Goal: Task Accomplishment & Management: Manage account settings

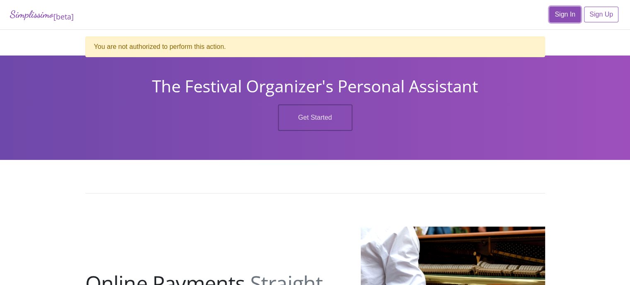
click at [568, 13] on link "Sign In" at bounding box center [564, 15] width 31 height 16
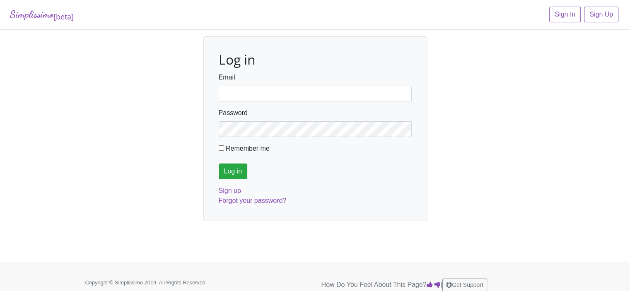
type input "fortworthmta@gmail.com"
click at [236, 172] on input "Log in" at bounding box center [233, 172] width 29 height 16
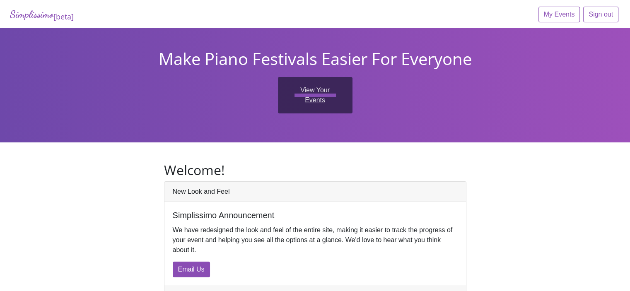
click at [293, 92] on link "View Your Events" at bounding box center [315, 95] width 75 height 36
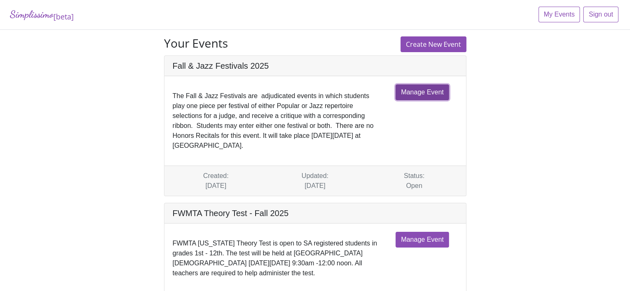
click at [416, 89] on link "Manage Event" at bounding box center [421, 92] width 53 height 16
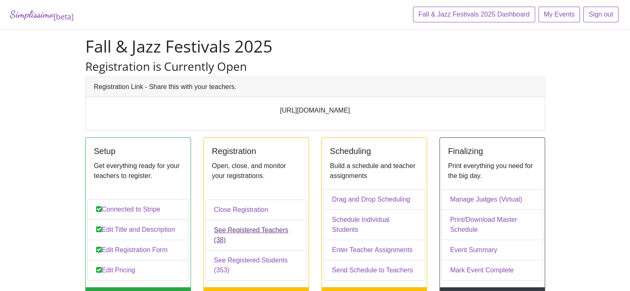
click at [227, 241] on link "See Registered Teachers (38)" at bounding box center [255, 235] width 101 height 31
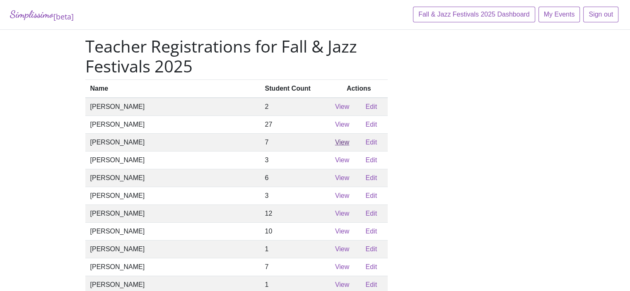
click at [335, 146] on link "View" at bounding box center [342, 142] width 14 height 7
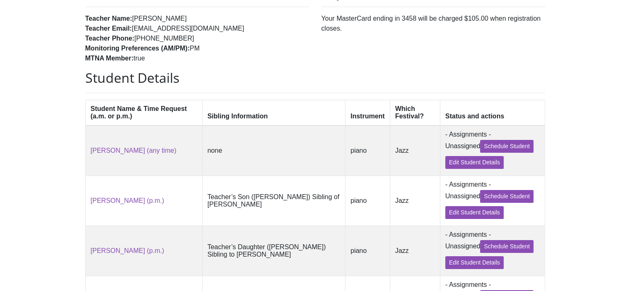
scroll to position [114, 0]
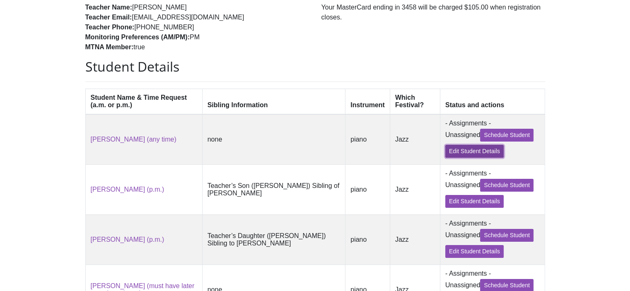
click at [459, 156] on link "Edit Student Details" at bounding box center [474, 151] width 58 height 13
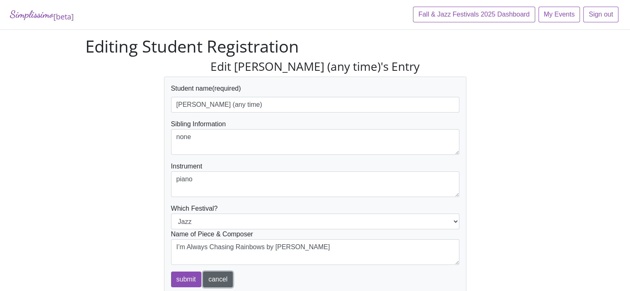
click at [211, 280] on link "cancel" at bounding box center [218, 280] width 30 height 16
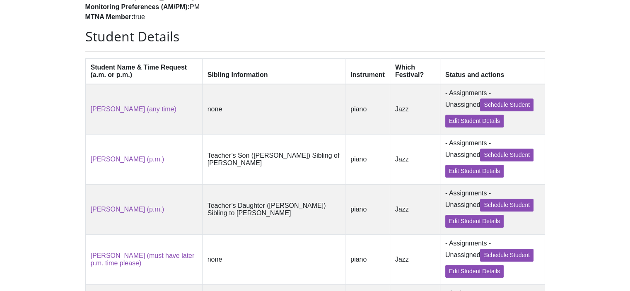
scroll to position [145, 0]
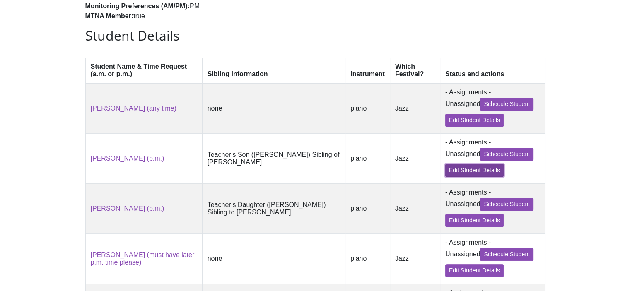
click at [454, 176] on link "Edit Student Details" at bounding box center [474, 170] width 58 height 13
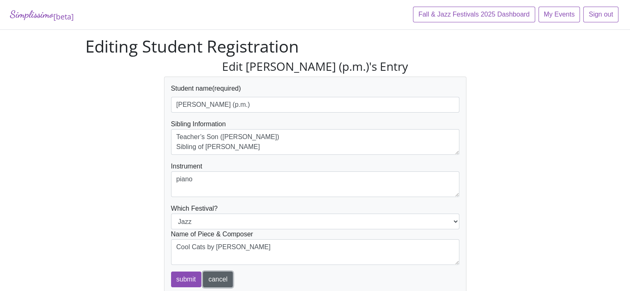
click at [212, 278] on link "cancel" at bounding box center [218, 280] width 30 height 16
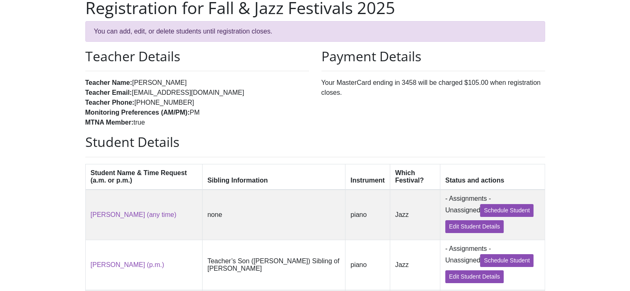
scroll to position [22, 0]
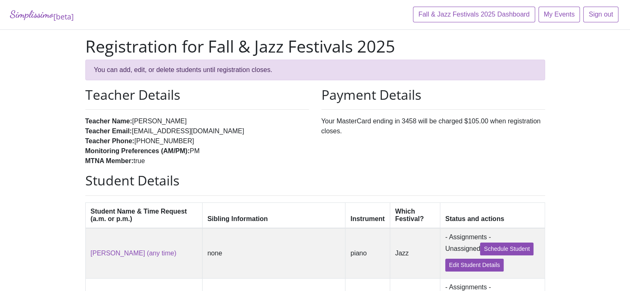
scroll to position [145, 0]
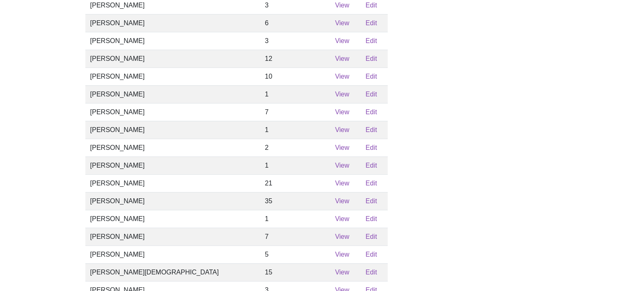
scroll to position [155, 0]
click at [335, 62] on link "View" at bounding box center [342, 58] width 14 height 7
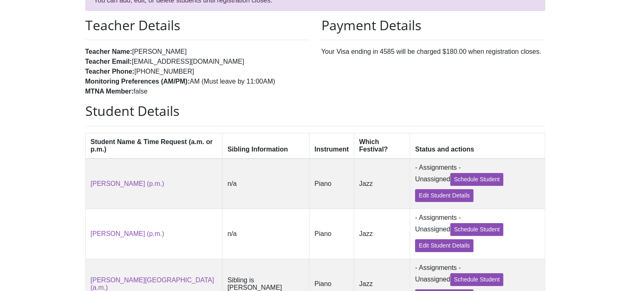
scroll to position [83, 0]
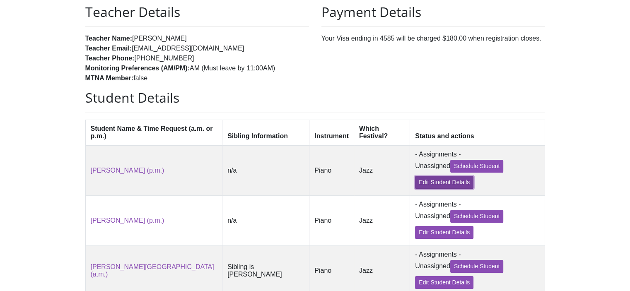
click at [415, 185] on link "Edit Student Details" at bounding box center [444, 182] width 58 height 13
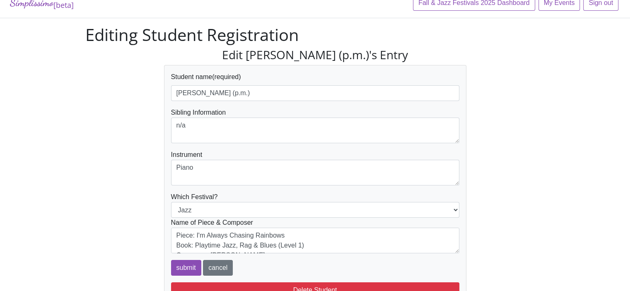
scroll to position [31, 0]
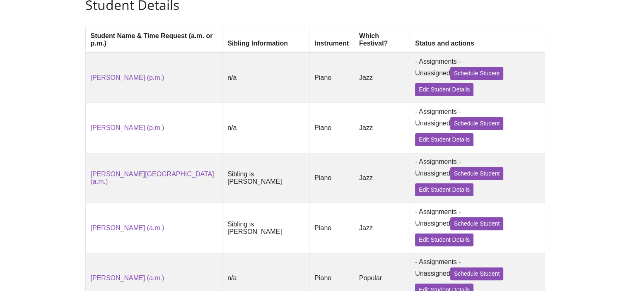
scroll to position [176, 0]
click at [415, 142] on link "Edit Student Details" at bounding box center [444, 139] width 58 height 13
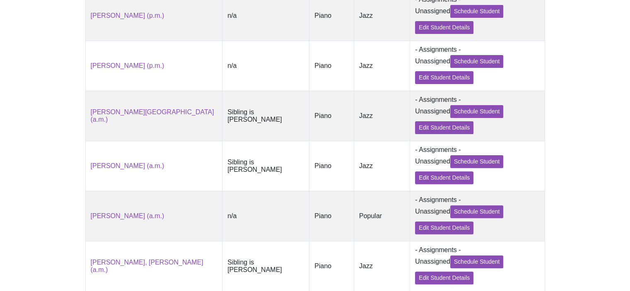
scroll to position [238, 0]
click at [416, 132] on link "Edit Student Details" at bounding box center [444, 127] width 58 height 13
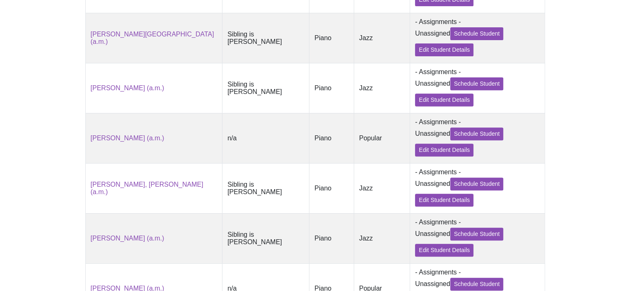
scroll to position [321, 0]
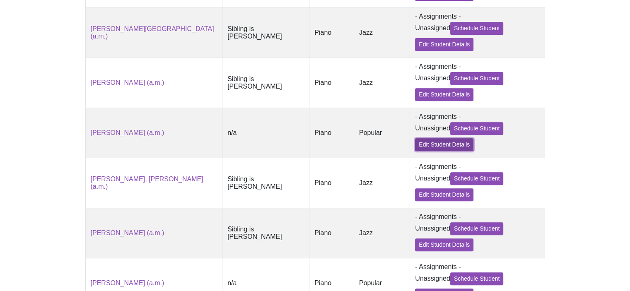
click at [416, 151] on link "Edit Student Details" at bounding box center [444, 144] width 58 height 13
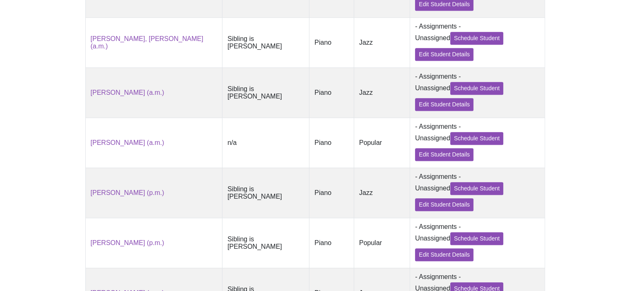
scroll to position [466, 0]
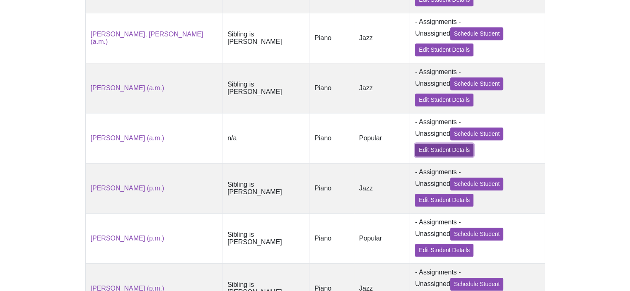
click at [415, 157] on link "Edit Student Details" at bounding box center [444, 150] width 58 height 13
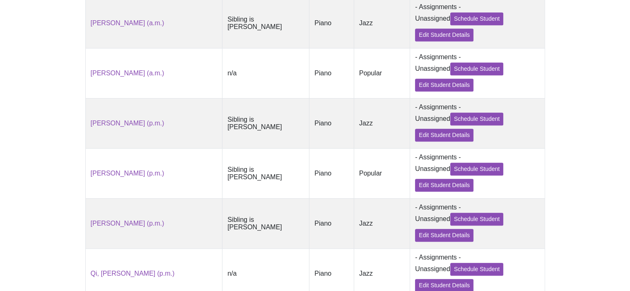
scroll to position [538, 0]
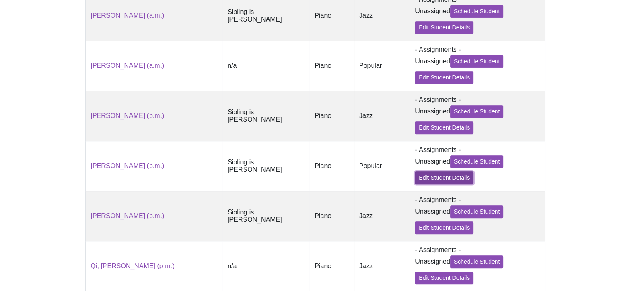
click at [415, 184] on link "Edit Student Details" at bounding box center [444, 177] width 58 height 13
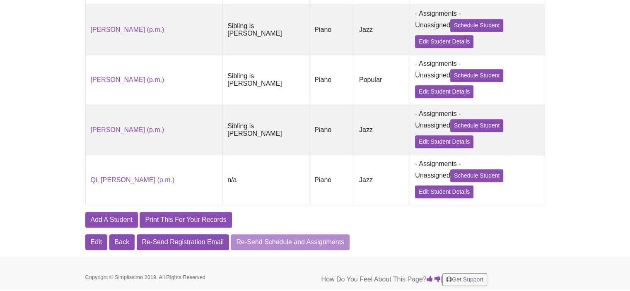
scroll to position [640, 0]
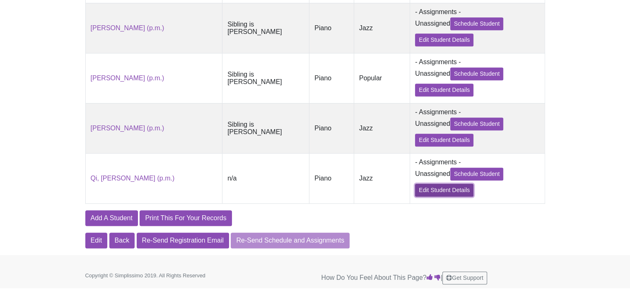
click at [415, 190] on link "Edit Student Details" at bounding box center [444, 190] width 58 height 13
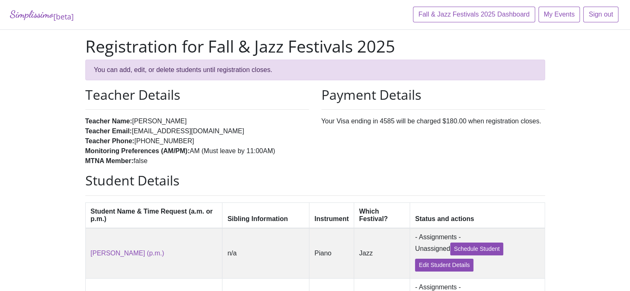
scroll to position [640, 0]
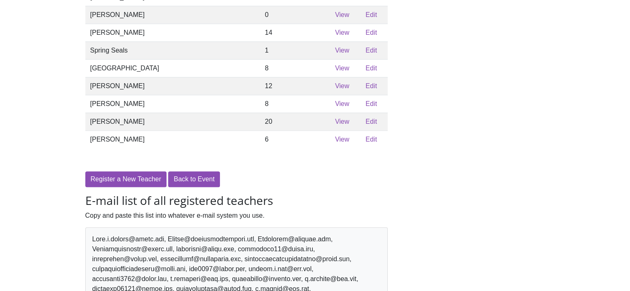
scroll to position [155, 0]
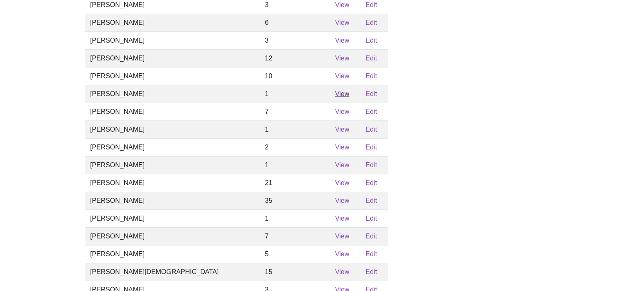
click at [335, 97] on link "View" at bounding box center [342, 93] width 14 height 7
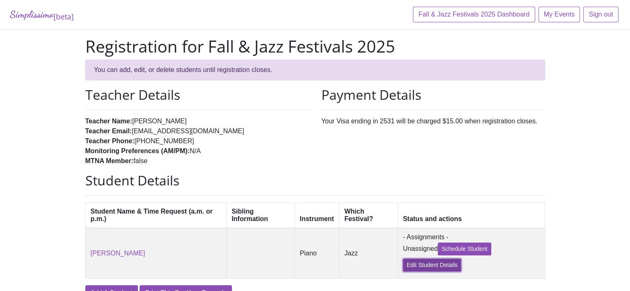
click at [410, 271] on link "Edit Student Details" at bounding box center [432, 265] width 58 height 13
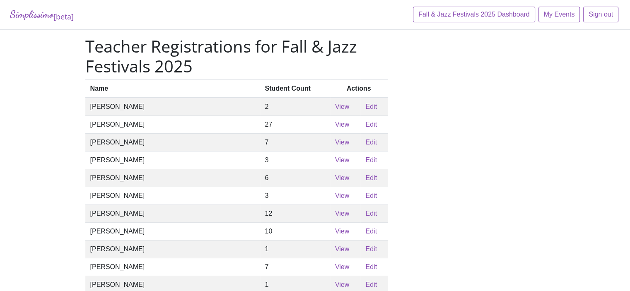
scroll to position [155, 0]
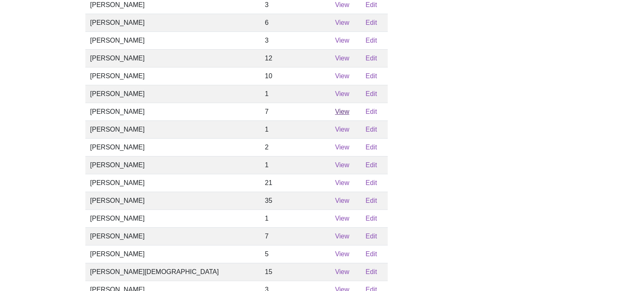
click at [335, 115] on link "View" at bounding box center [342, 111] width 14 height 7
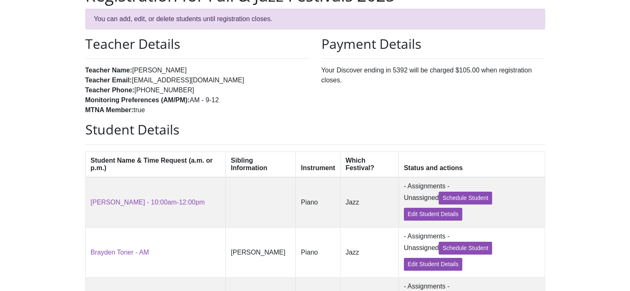
scroll to position [93, 0]
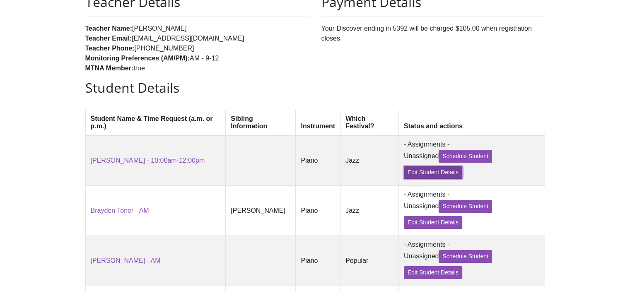
click at [415, 172] on link "Edit Student Details" at bounding box center [433, 172] width 58 height 13
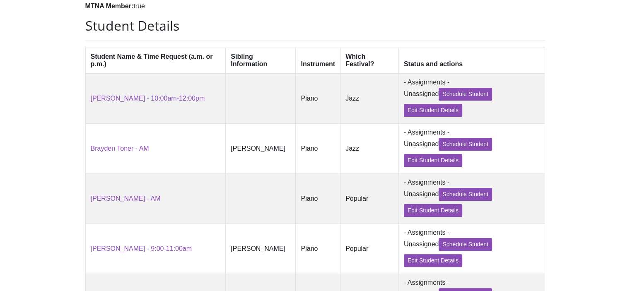
scroll to position [155, 0]
click at [411, 165] on link "Edit Student Details" at bounding box center [433, 160] width 58 height 13
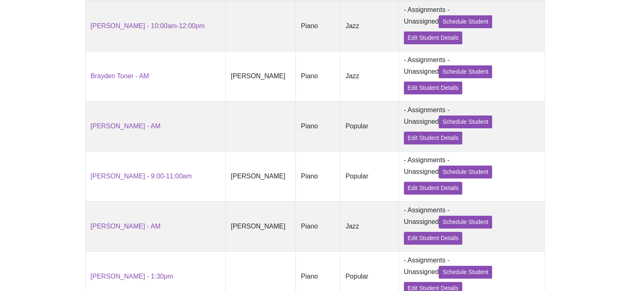
scroll to position [228, 0]
click at [429, 142] on link "Edit Student Details" at bounding box center [433, 137] width 58 height 13
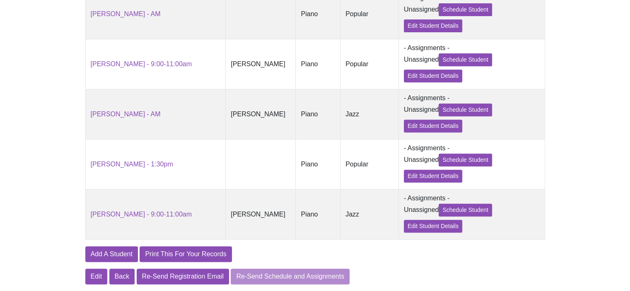
scroll to position [352, 0]
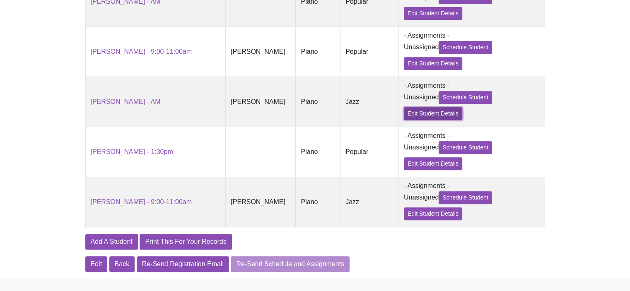
click at [419, 119] on link "Edit Student Details" at bounding box center [433, 113] width 58 height 13
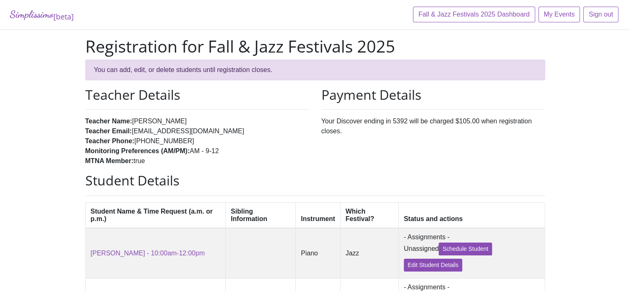
scroll to position [352, 0]
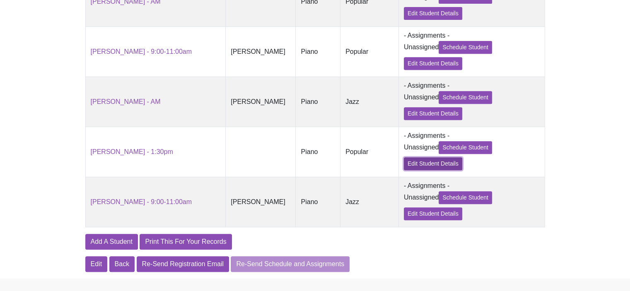
click at [412, 170] on link "Edit Student Details" at bounding box center [433, 163] width 58 height 13
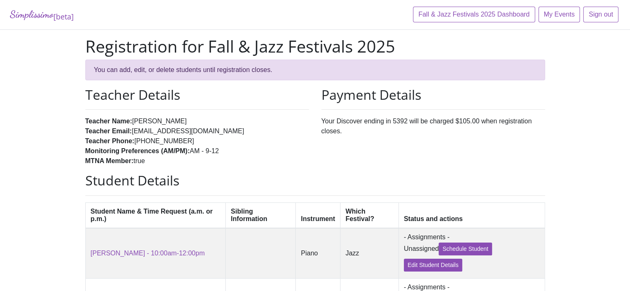
scroll to position [352, 0]
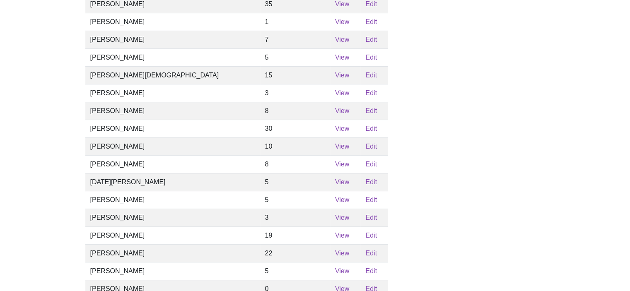
scroll to position [155, 0]
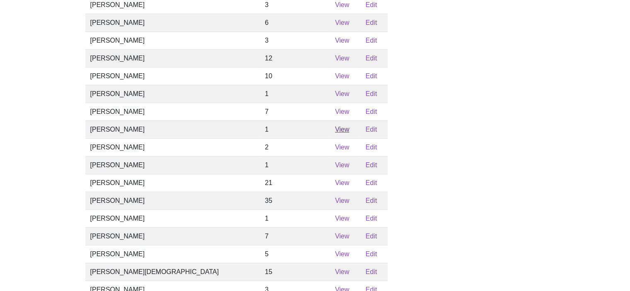
click at [335, 133] on link "View" at bounding box center [342, 129] width 14 height 7
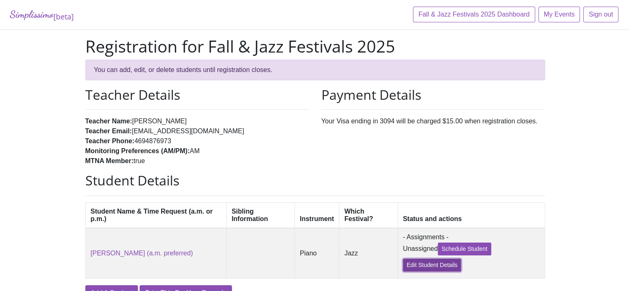
click at [427, 267] on link "Edit Student Details" at bounding box center [432, 265] width 58 height 13
click at [412, 269] on link "Edit Student Details" at bounding box center [432, 265] width 58 height 13
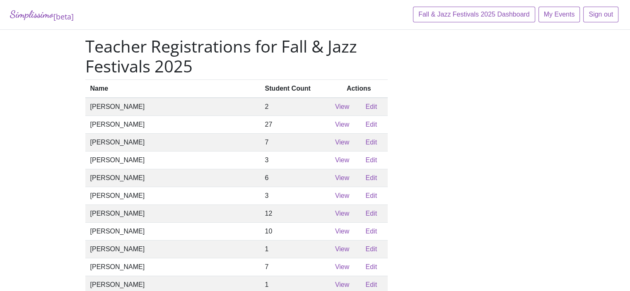
scroll to position [155, 0]
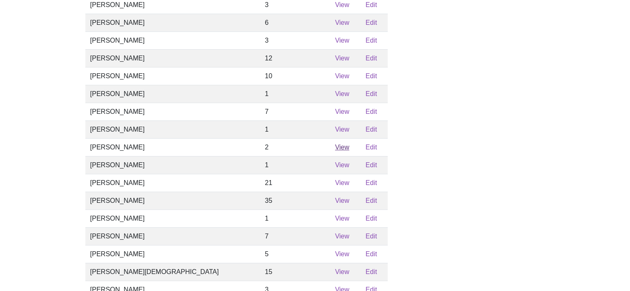
click at [335, 151] on link "View" at bounding box center [342, 147] width 14 height 7
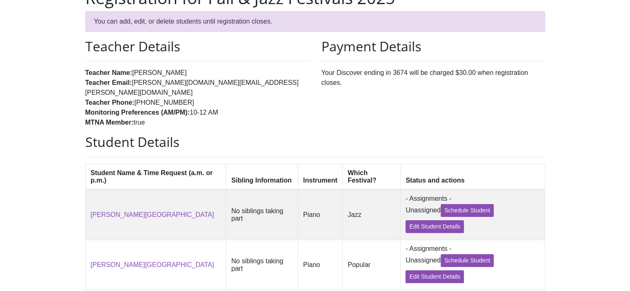
scroll to position [83, 0]
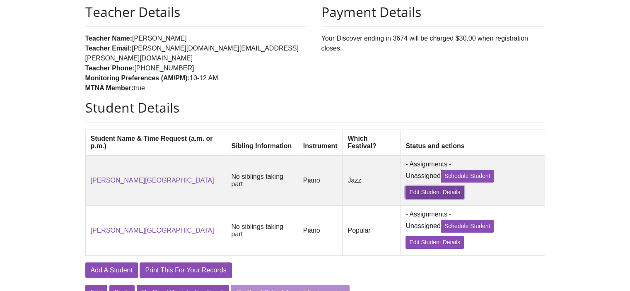
click at [426, 186] on link "Edit Student Details" at bounding box center [434, 192] width 58 height 13
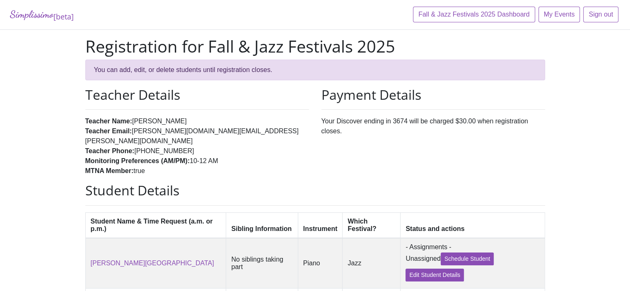
scroll to position [83, 0]
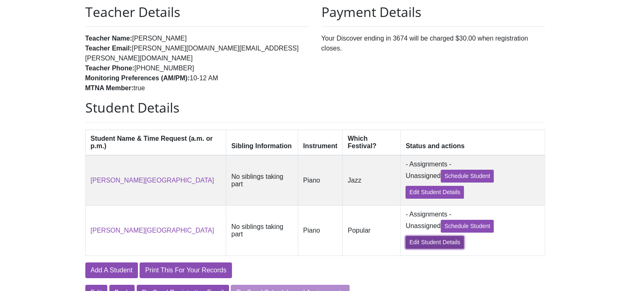
click at [415, 240] on link "Edit Student Details" at bounding box center [434, 242] width 58 height 13
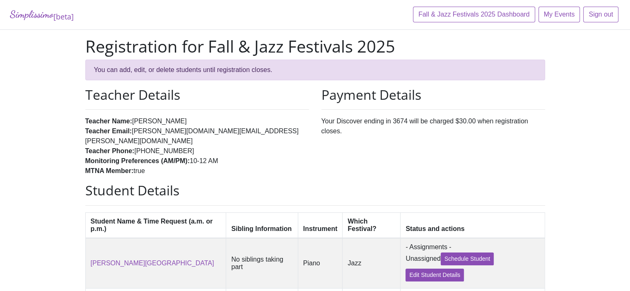
scroll to position [83, 0]
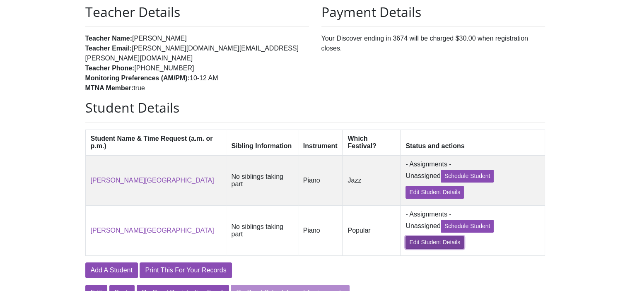
click at [422, 236] on link "Edit Student Details" at bounding box center [434, 242] width 58 height 13
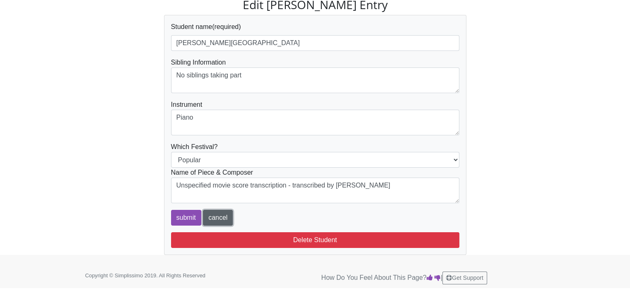
click at [217, 226] on link "cancel" at bounding box center [218, 218] width 30 height 16
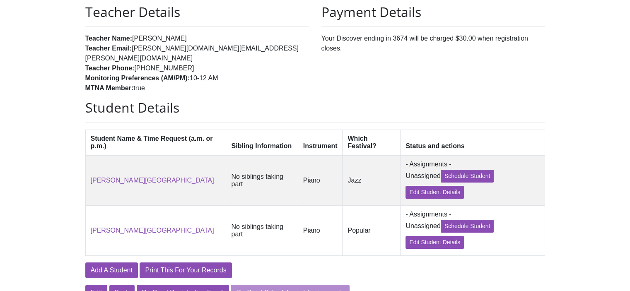
scroll to position [83, 0]
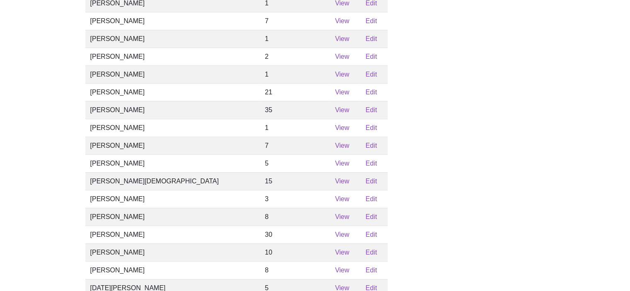
scroll to position [259, 0]
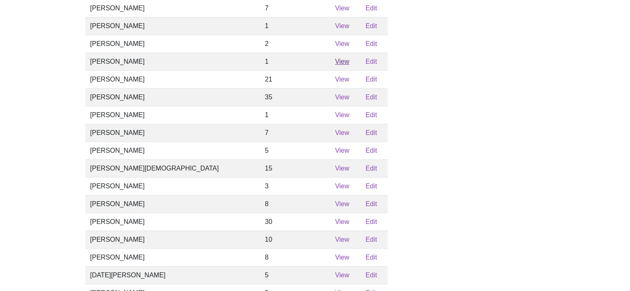
click at [335, 65] on link "View" at bounding box center [342, 61] width 14 height 7
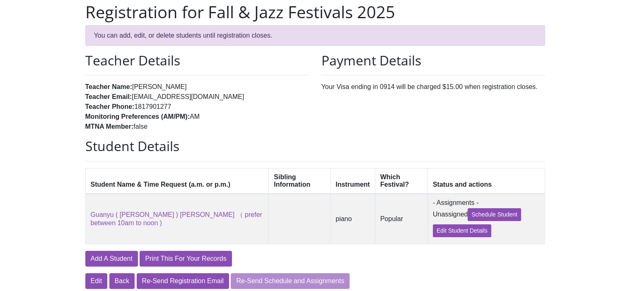
scroll to position [41, 0]
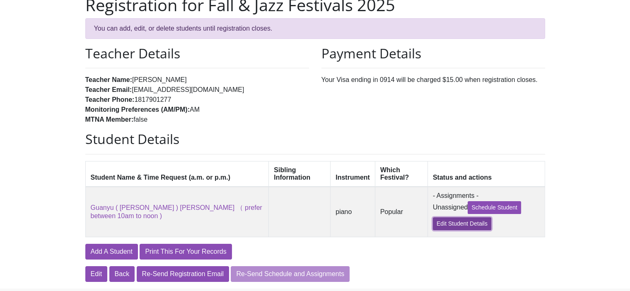
click at [433, 227] on link "Edit Student Details" at bounding box center [462, 223] width 58 height 13
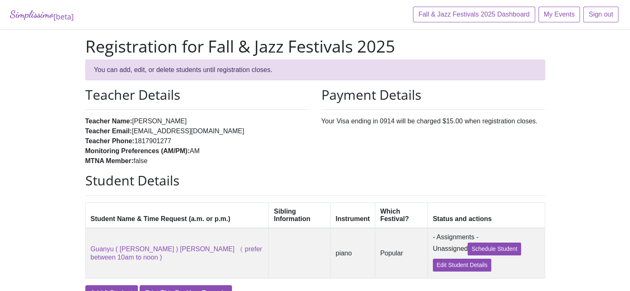
scroll to position [41, 0]
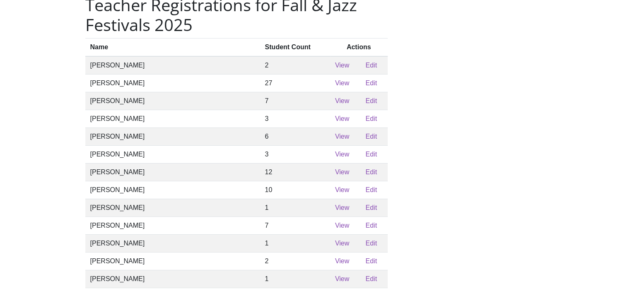
scroll to position [259, 0]
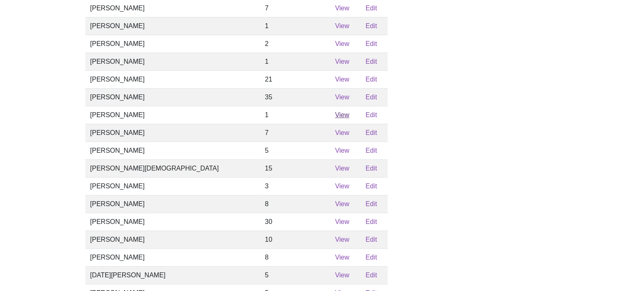
click at [335, 118] on link "View" at bounding box center [342, 114] width 14 height 7
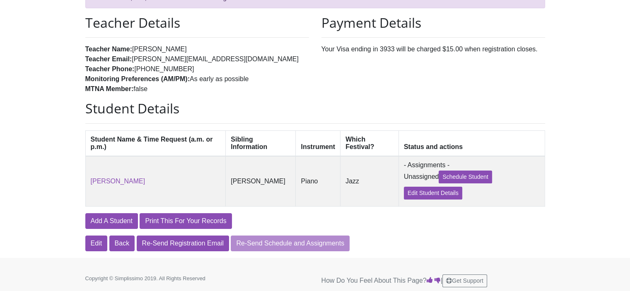
scroll to position [72, 0]
click at [421, 198] on link "Edit Student Details" at bounding box center [433, 192] width 58 height 13
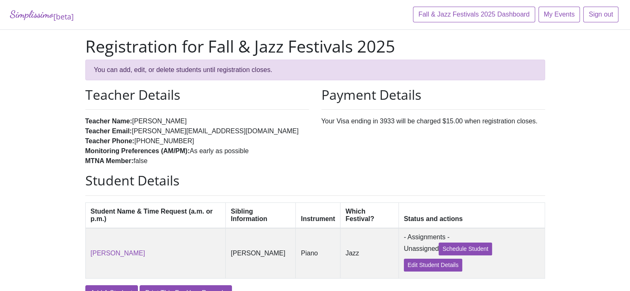
scroll to position [72, 0]
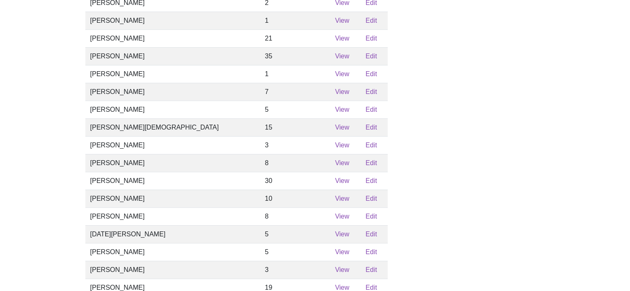
scroll to position [300, 0]
click at [335, 95] on link "View" at bounding box center [342, 91] width 14 height 7
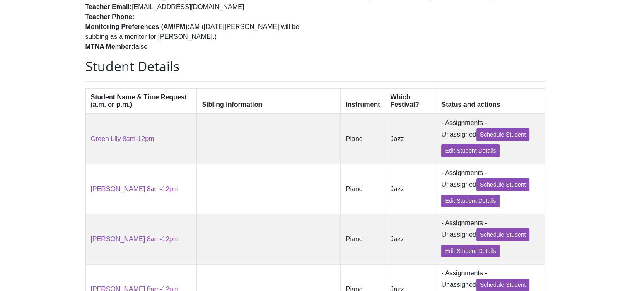
scroll to position [145, 0]
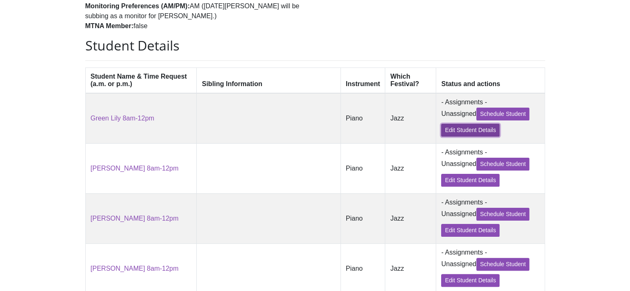
click at [441, 135] on link "Edit Student Details" at bounding box center [470, 130] width 58 height 13
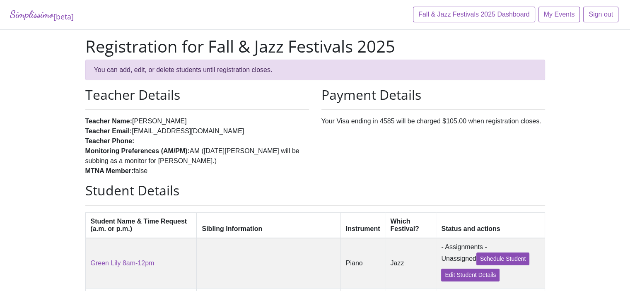
scroll to position [145, 0]
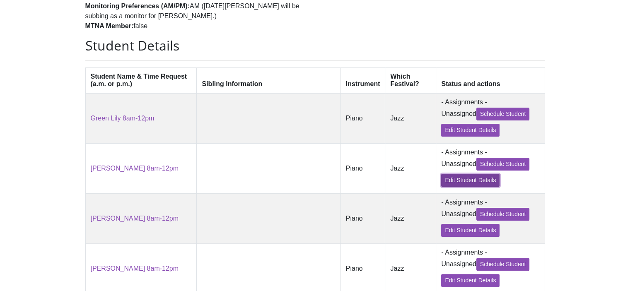
click at [441, 183] on link "Edit Student Details" at bounding box center [470, 180] width 58 height 13
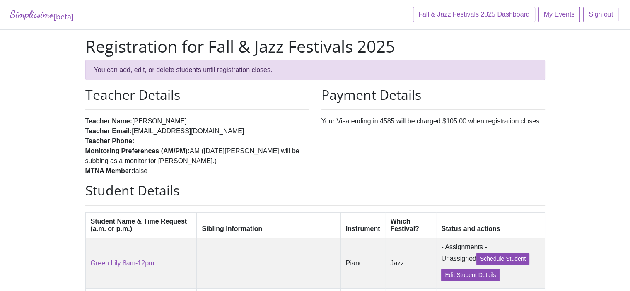
scroll to position [145, 0]
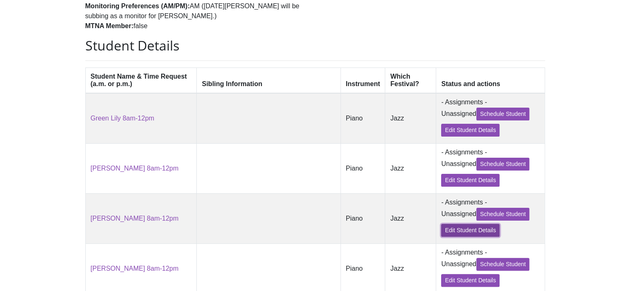
click at [441, 234] on link "Edit Student Details" at bounding box center [470, 230] width 58 height 13
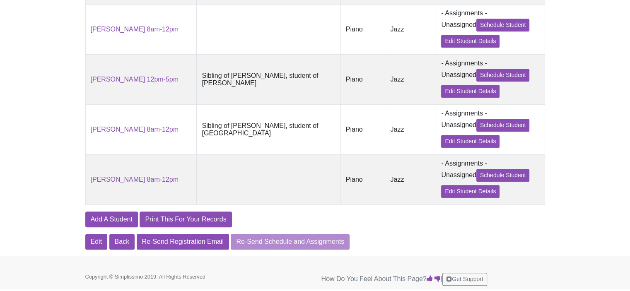
scroll to position [393, 0]
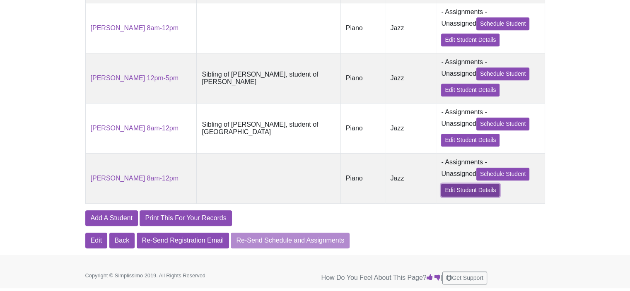
click at [441, 193] on link "Edit Student Details" at bounding box center [470, 190] width 58 height 13
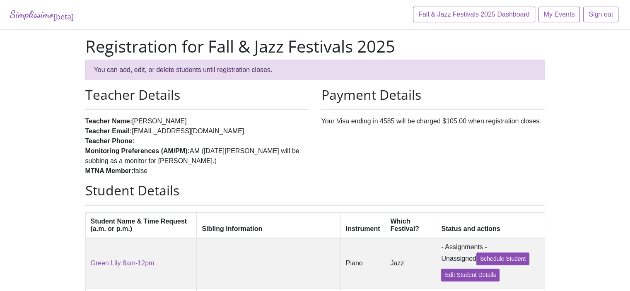
scroll to position [393, 0]
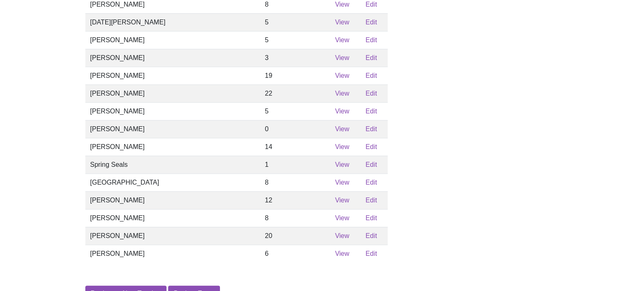
scroll to position [518, 0]
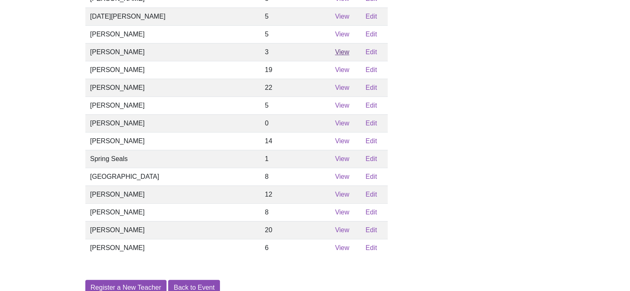
click at [335, 55] on link "View" at bounding box center [342, 51] width 14 height 7
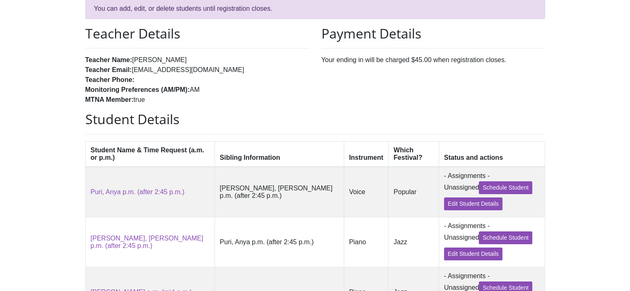
scroll to position [62, 0]
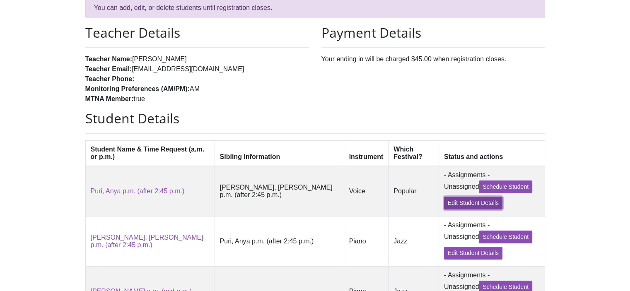
click at [444, 204] on link "Edit Student Details" at bounding box center [473, 203] width 58 height 13
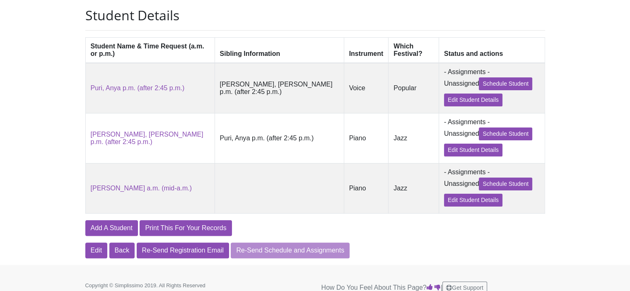
scroll to position [180, 0]
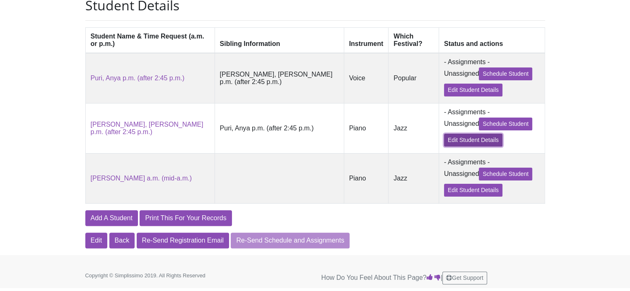
click at [444, 140] on link "Edit Student Details" at bounding box center [473, 140] width 58 height 13
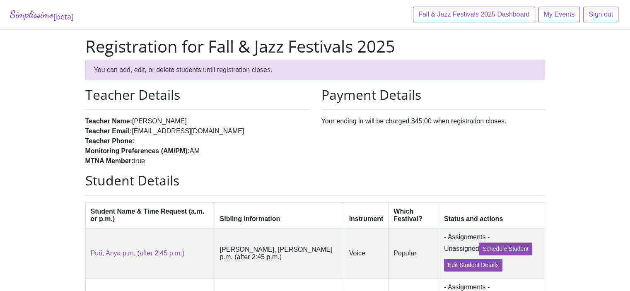
scroll to position [180, 0]
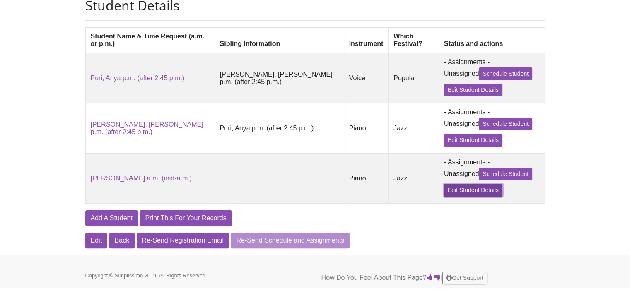
click at [444, 190] on link "Edit Student Details" at bounding box center [473, 190] width 58 height 13
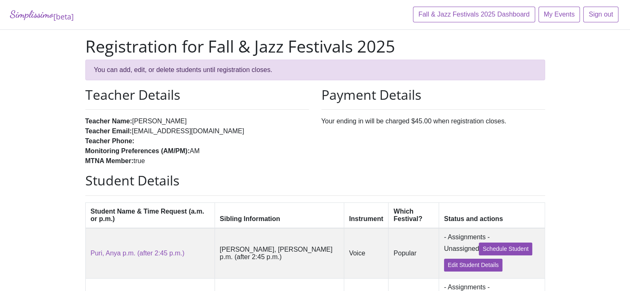
scroll to position [180, 0]
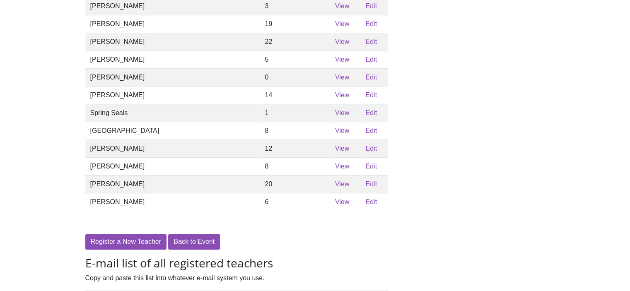
scroll to position [580, 0]
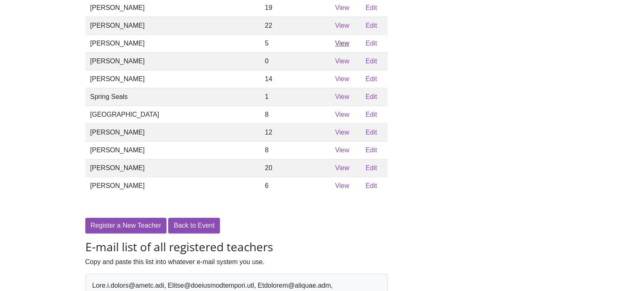
click at [335, 47] on link "View" at bounding box center [342, 43] width 14 height 7
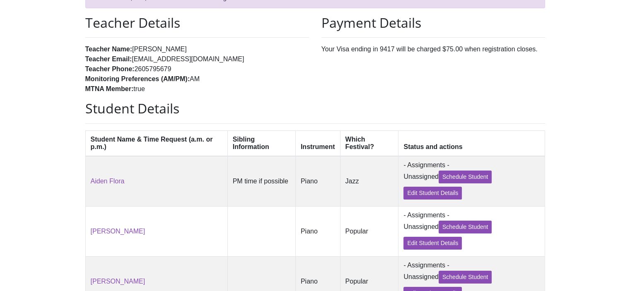
scroll to position [83, 0]
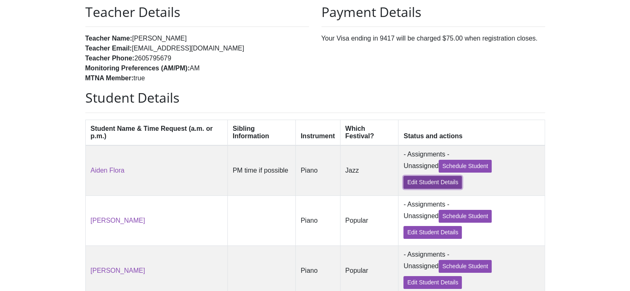
click at [422, 187] on link "Edit Student Details" at bounding box center [432, 182] width 58 height 13
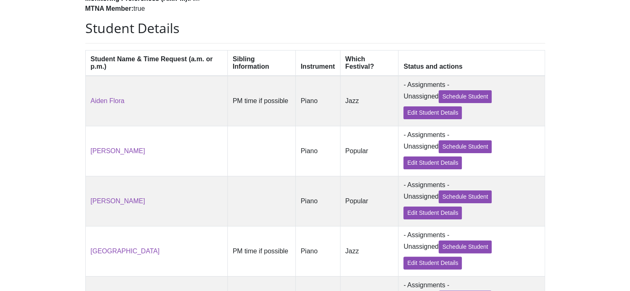
scroll to position [176, 0]
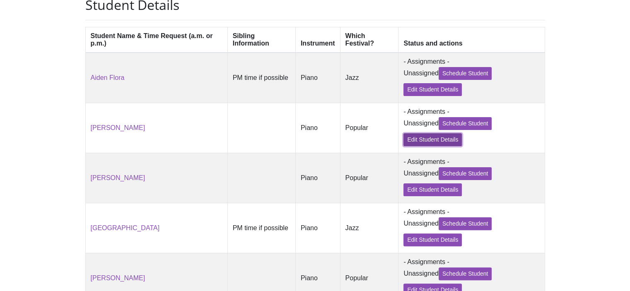
click at [416, 142] on link "Edit Student Details" at bounding box center [432, 139] width 58 height 13
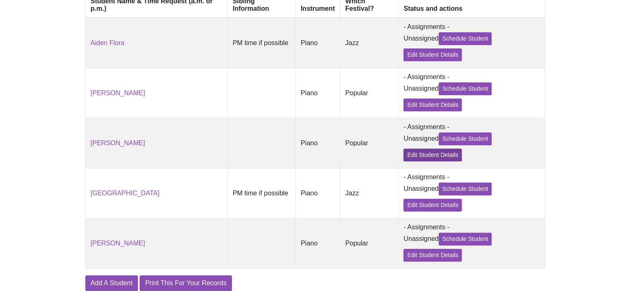
scroll to position [217, 0]
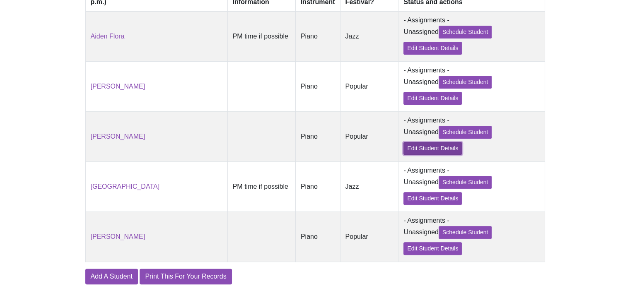
click at [406, 155] on link "Edit Student Details" at bounding box center [432, 148] width 58 height 13
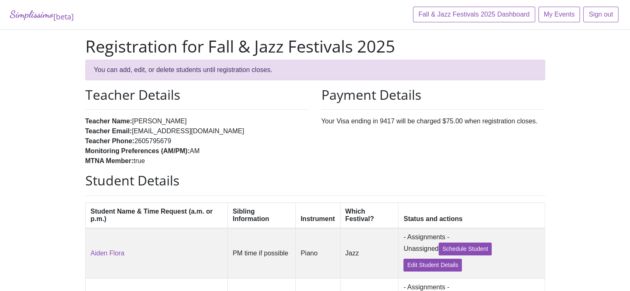
scroll to position [217, 0]
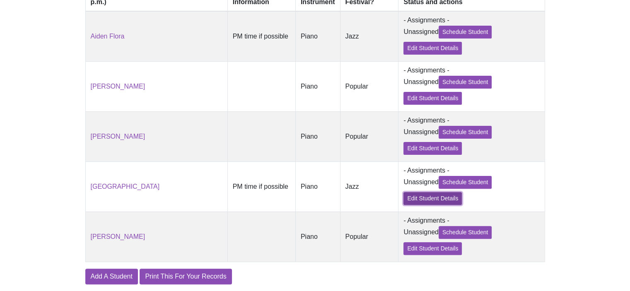
click at [416, 205] on link "Edit Student Details" at bounding box center [432, 198] width 58 height 13
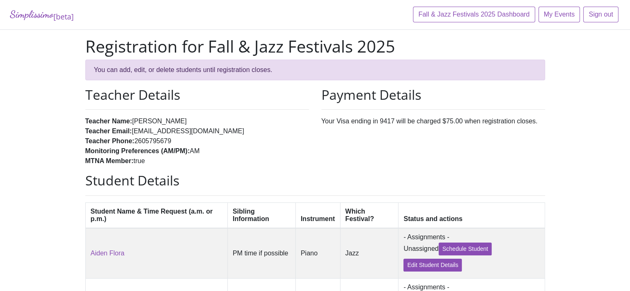
scroll to position [217, 0]
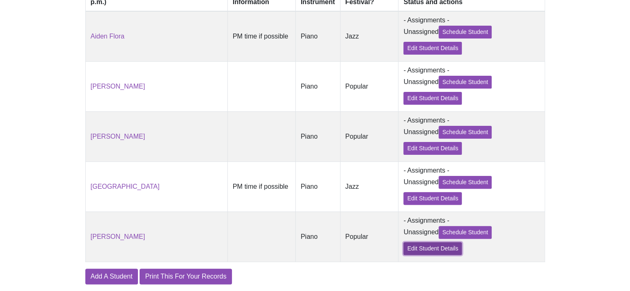
click at [419, 255] on link "Edit Student Details" at bounding box center [432, 248] width 58 height 13
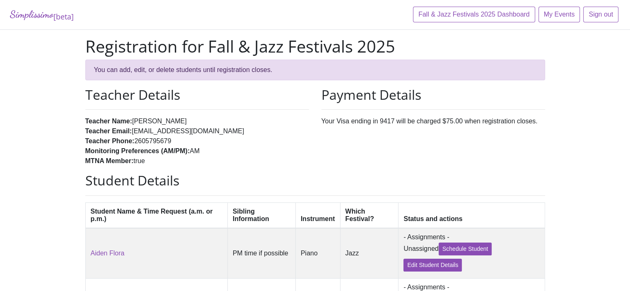
scroll to position [217, 0]
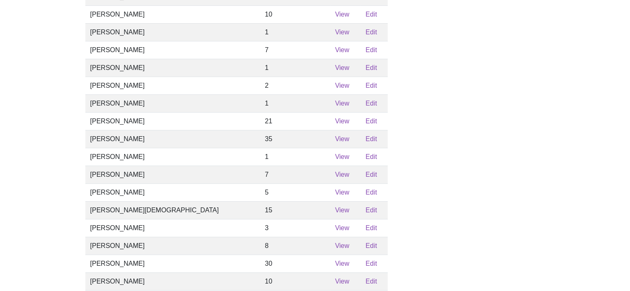
scroll to position [580, 0]
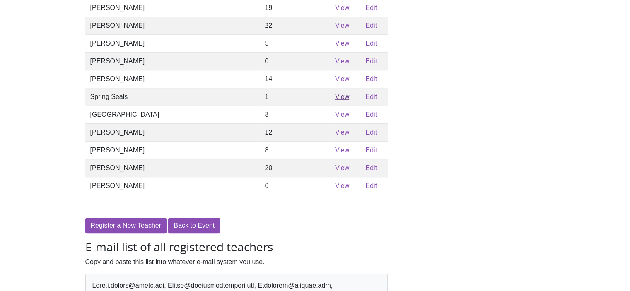
click at [335, 100] on link "View" at bounding box center [342, 96] width 14 height 7
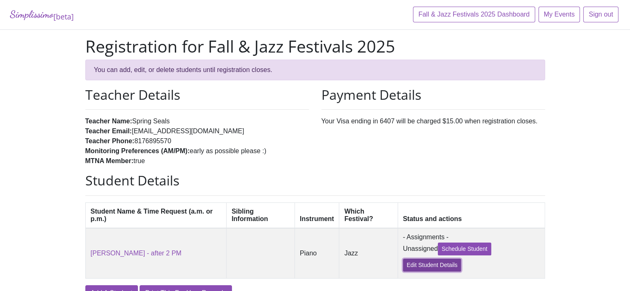
click at [413, 271] on link "Edit Student Details" at bounding box center [432, 265] width 58 height 13
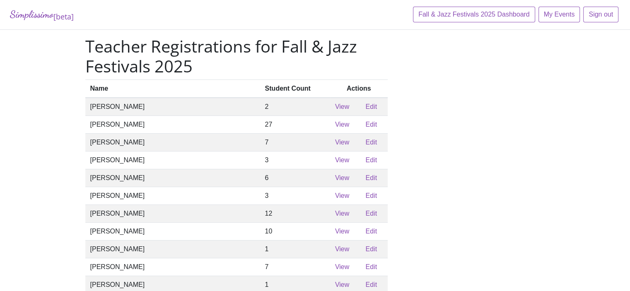
scroll to position [580, 0]
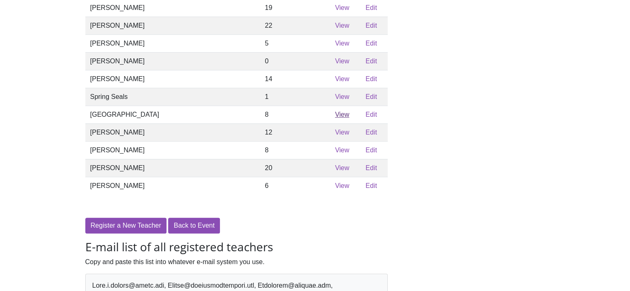
click at [335, 118] on link "View" at bounding box center [342, 114] width 14 height 7
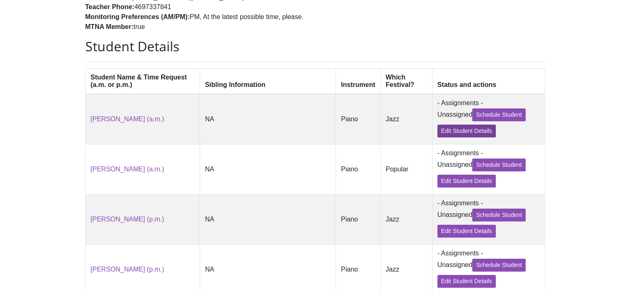
scroll to position [135, 0]
click at [437, 134] on link "Edit Student Details" at bounding box center [466, 130] width 58 height 13
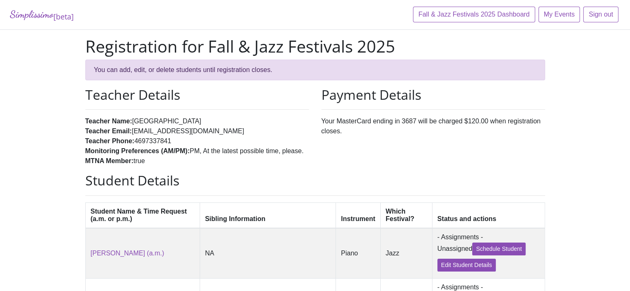
scroll to position [135, 0]
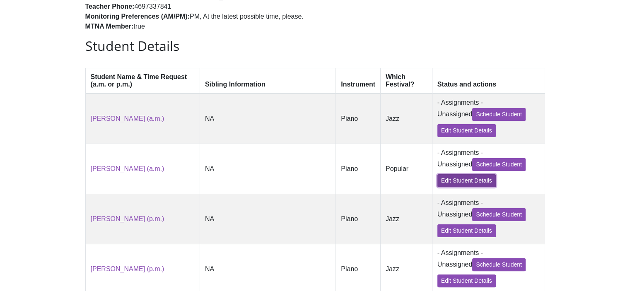
click at [437, 187] on link "Edit Student Details" at bounding box center [466, 180] width 58 height 13
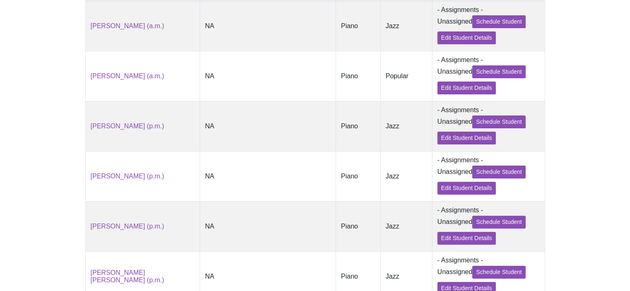
scroll to position [228, 0]
click at [437, 141] on link "Edit Student Details" at bounding box center [466, 137] width 58 height 13
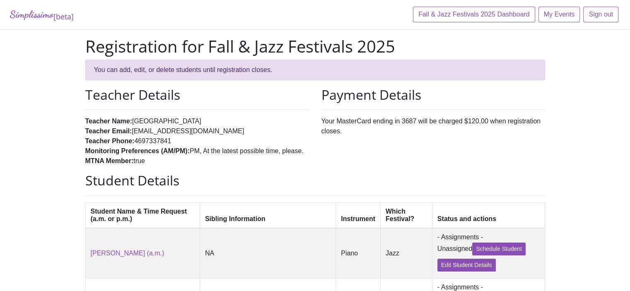
scroll to position [228, 0]
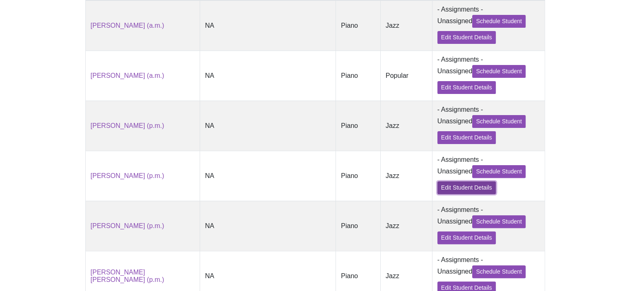
click at [437, 194] on link "Edit Student Details" at bounding box center [466, 187] width 58 height 13
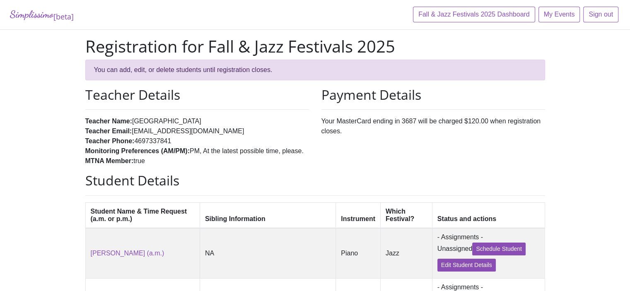
scroll to position [228, 0]
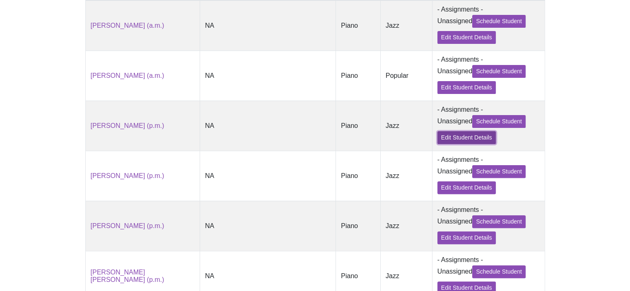
click at [437, 143] on link "Edit Student Details" at bounding box center [466, 137] width 58 height 13
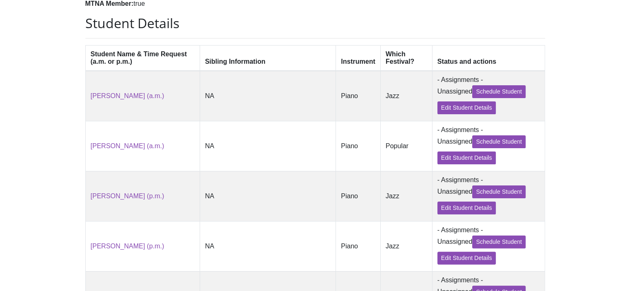
scroll to position [248, 0]
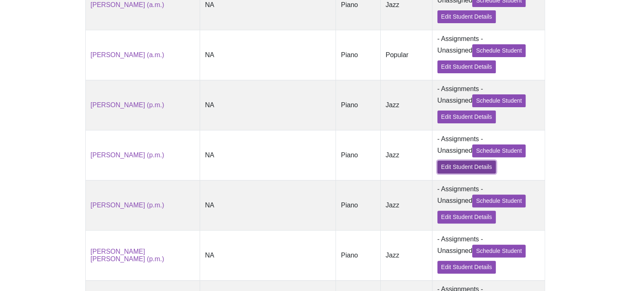
click at [437, 173] on link "Edit Student Details" at bounding box center [466, 167] width 58 height 13
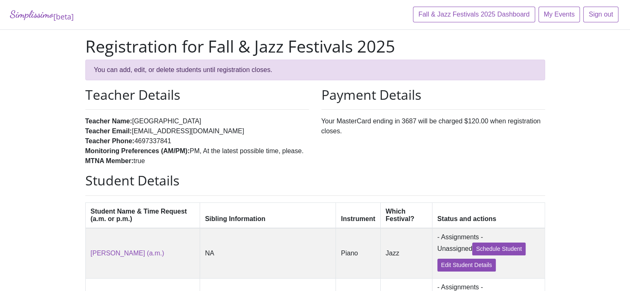
scroll to position [248, 0]
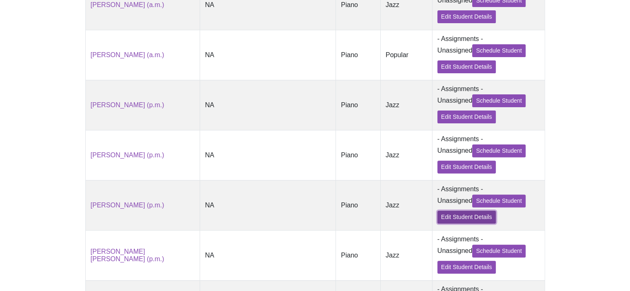
click at [437, 224] on link "Edit Student Details" at bounding box center [466, 217] width 58 height 13
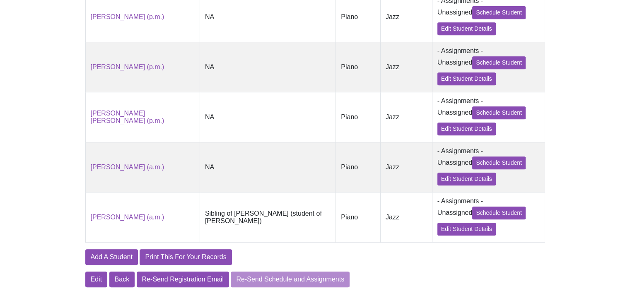
scroll to position [404, 0]
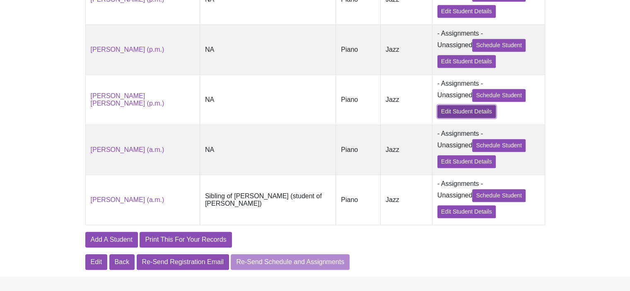
click at [437, 118] on link "Edit Student Details" at bounding box center [466, 111] width 58 height 13
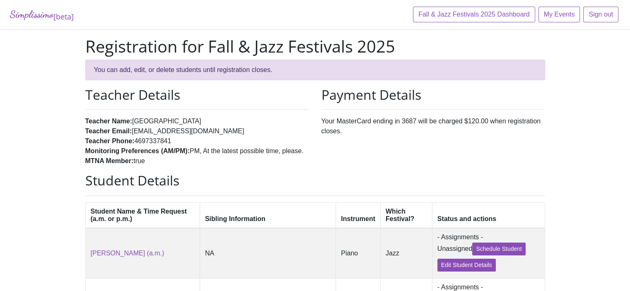
scroll to position [404, 0]
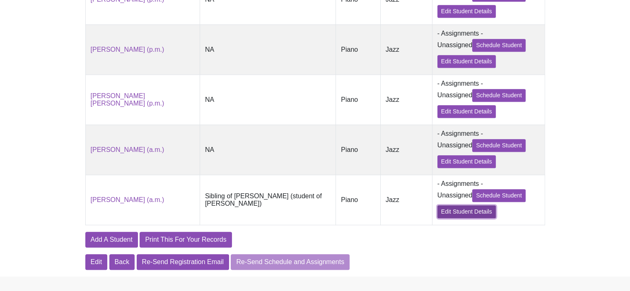
click at [437, 218] on link "Edit Student Details" at bounding box center [466, 211] width 58 height 13
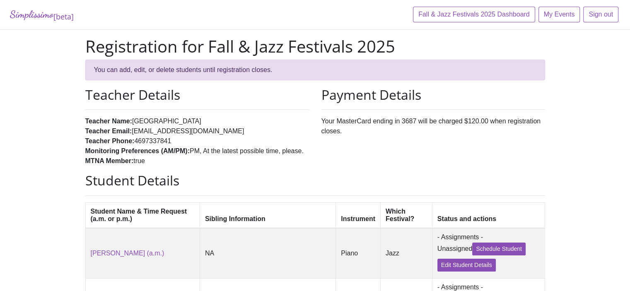
scroll to position [404, 0]
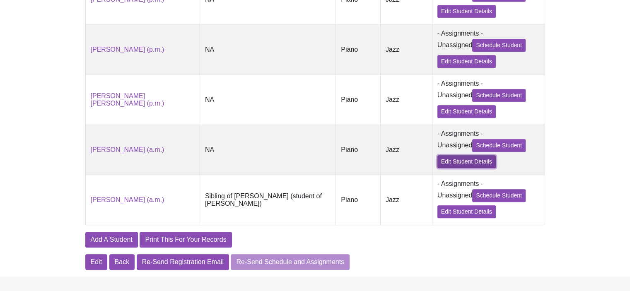
click at [437, 168] on link "Edit Student Details" at bounding box center [466, 161] width 58 height 13
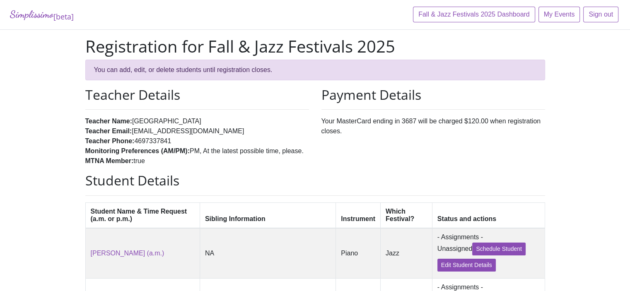
scroll to position [404, 0]
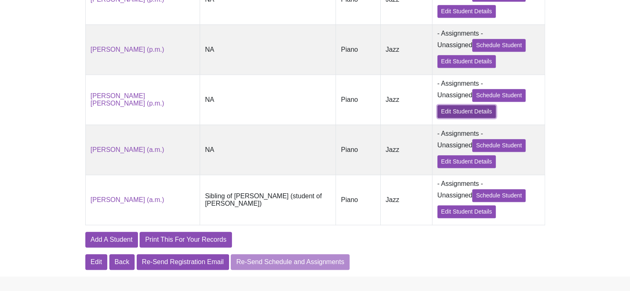
click at [437, 118] on link "Edit Student Details" at bounding box center [466, 111] width 58 height 13
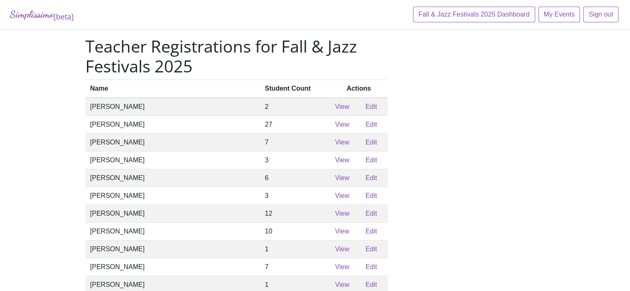
scroll to position [580, 0]
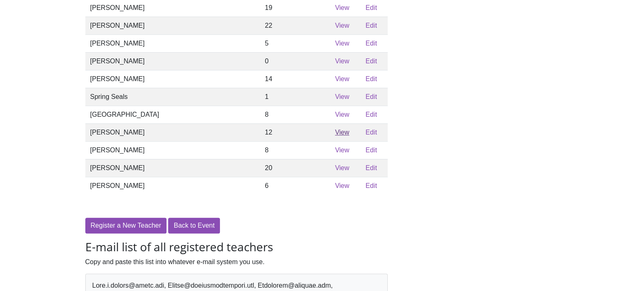
click at [335, 136] on link "View" at bounding box center [342, 132] width 14 height 7
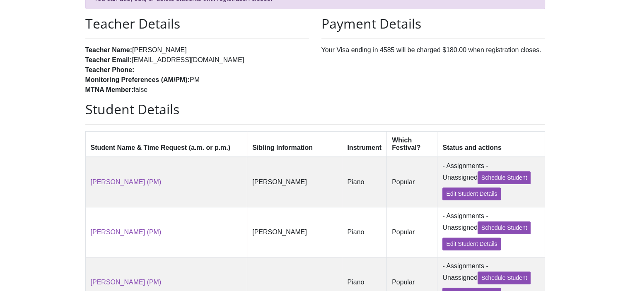
scroll to position [83, 0]
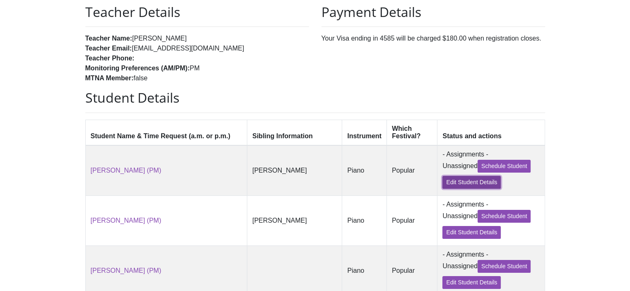
click at [442, 186] on link "Edit Student Details" at bounding box center [471, 182] width 58 height 13
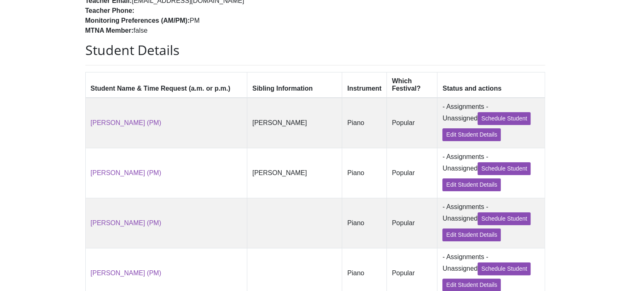
scroll to position [217, 0]
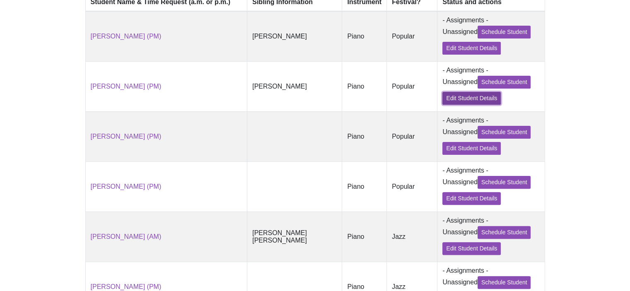
click at [442, 103] on link "Edit Student Details" at bounding box center [471, 98] width 58 height 13
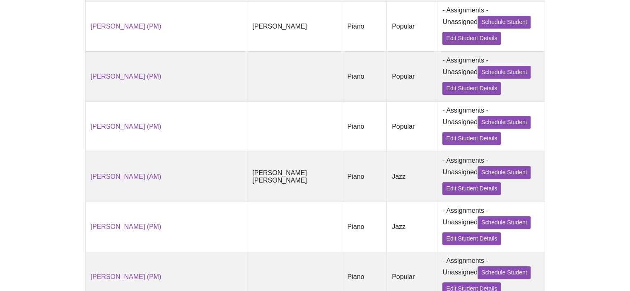
scroll to position [279, 0]
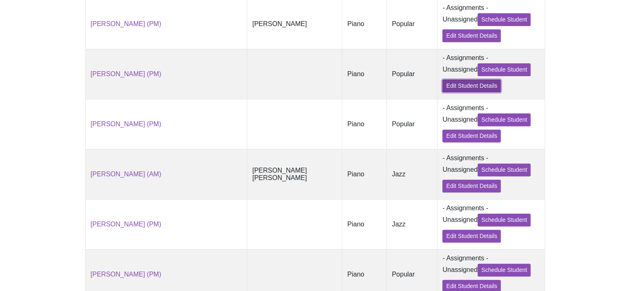
click at [442, 89] on link "Edit Student Details" at bounding box center [471, 85] width 58 height 13
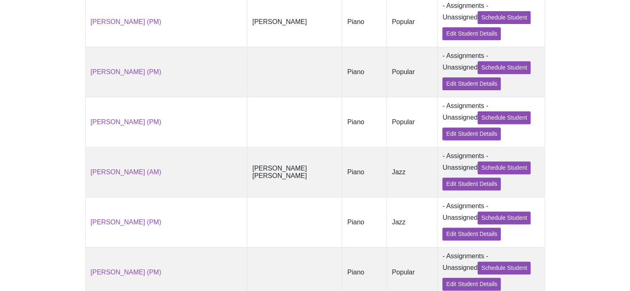
scroll to position [279, 0]
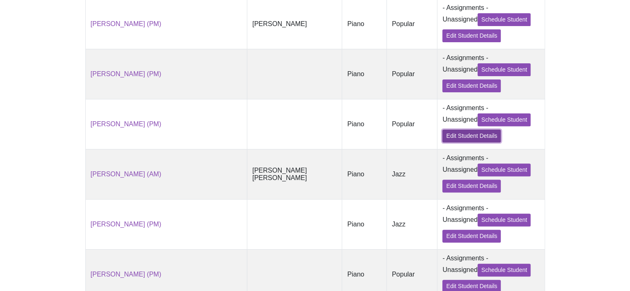
click at [442, 142] on link "Edit Student Details" at bounding box center [471, 136] width 58 height 13
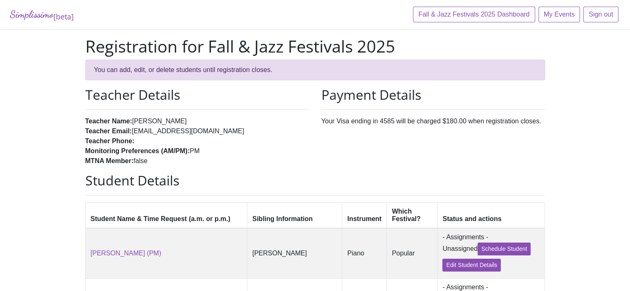
scroll to position [279, 0]
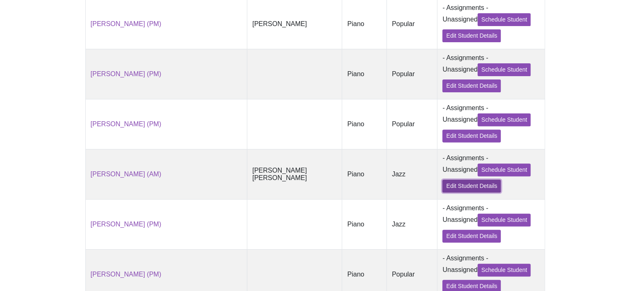
click at [442, 193] on link "Edit Student Details" at bounding box center [471, 186] width 58 height 13
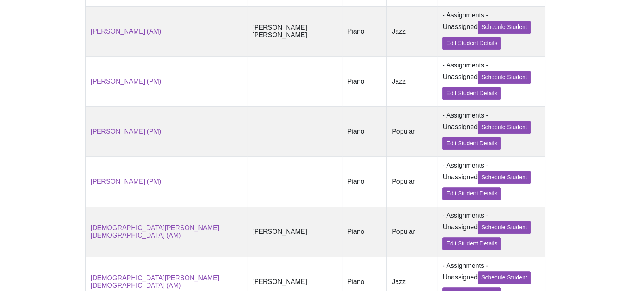
scroll to position [424, 0]
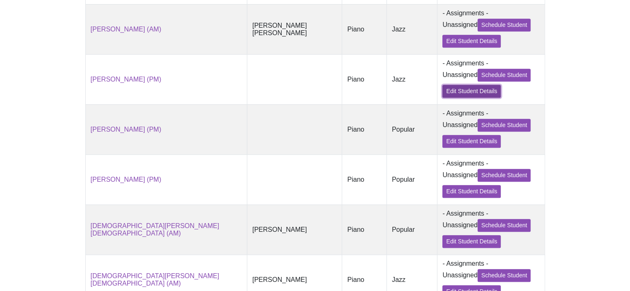
click at [442, 98] on link "Edit Student Details" at bounding box center [471, 91] width 58 height 13
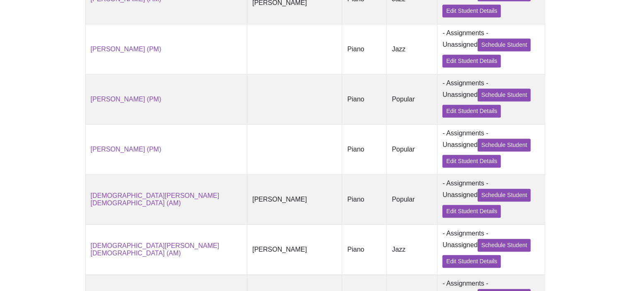
scroll to position [455, 0]
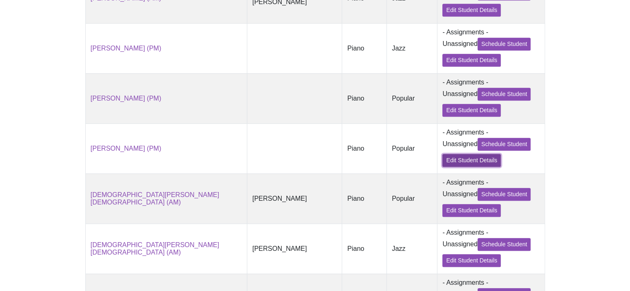
click at [442, 167] on link "Edit Student Details" at bounding box center [471, 160] width 58 height 13
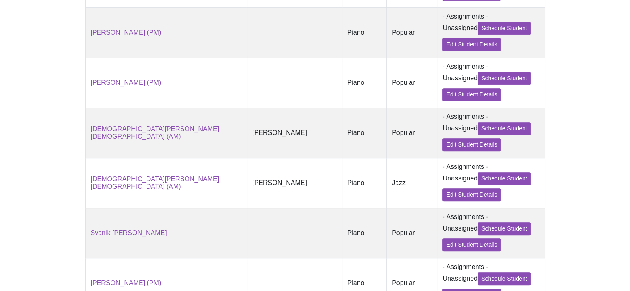
scroll to position [559, 0]
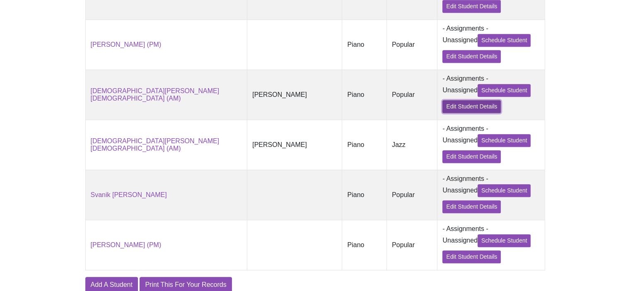
click at [442, 113] on link "Edit Student Details" at bounding box center [471, 106] width 58 height 13
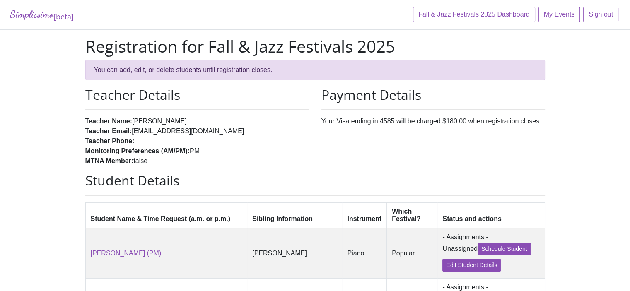
scroll to position [559, 0]
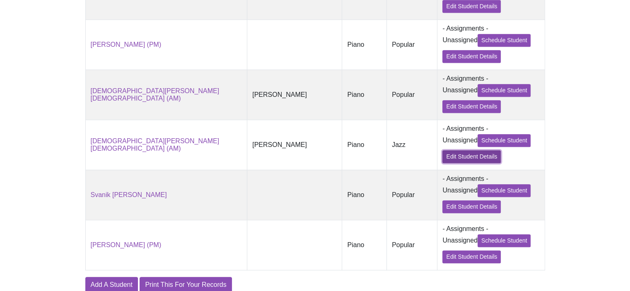
click at [442, 163] on link "Edit Student Details" at bounding box center [471, 156] width 58 height 13
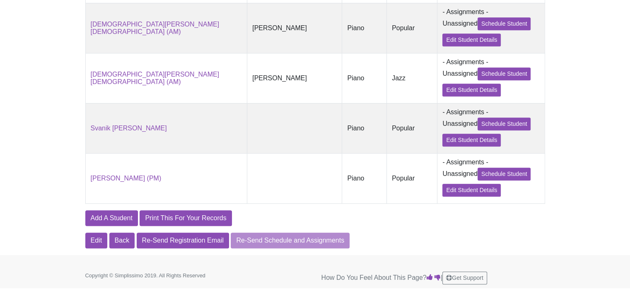
scroll to position [640, 0]
click at [442, 140] on link "Edit Student Details" at bounding box center [471, 140] width 58 height 13
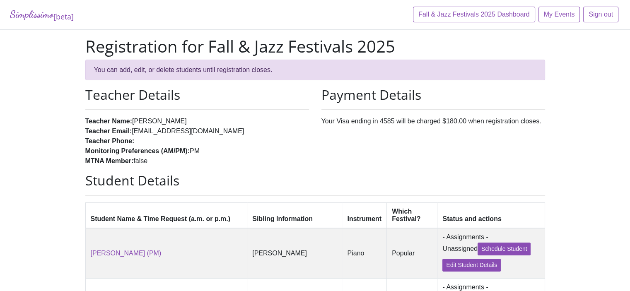
scroll to position [640, 0]
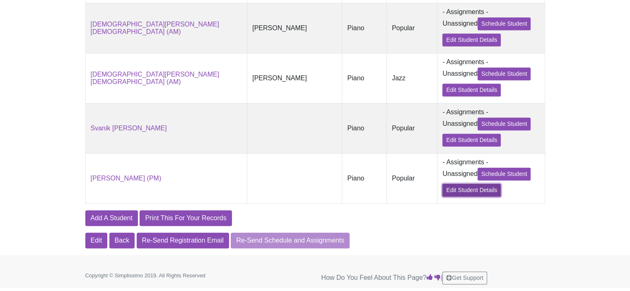
click at [442, 191] on link "Edit Student Details" at bounding box center [471, 190] width 58 height 13
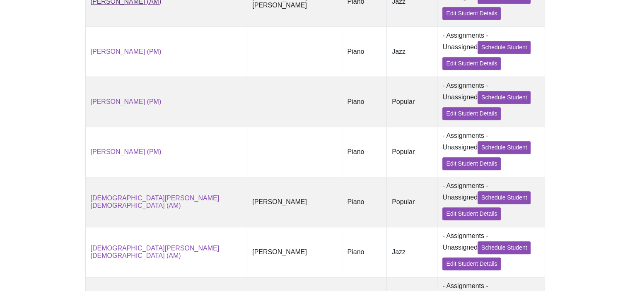
scroll to position [423, 0]
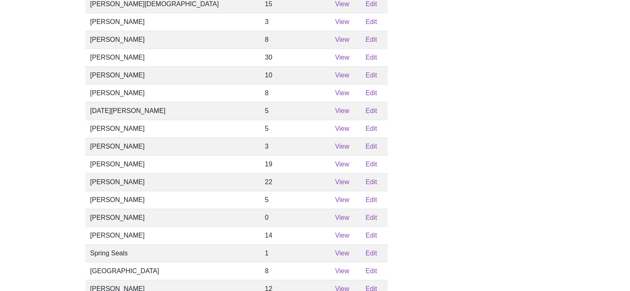
scroll to position [580, 0]
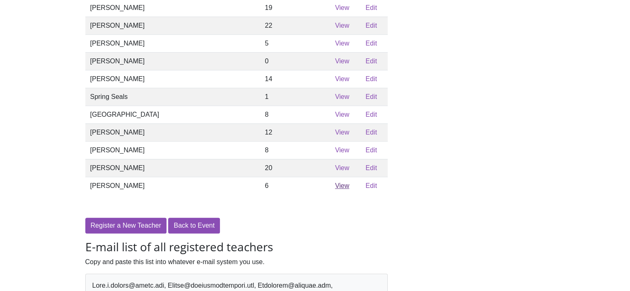
click at [335, 189] on link "View" at bounding box center [342, 185] width 14 height 7
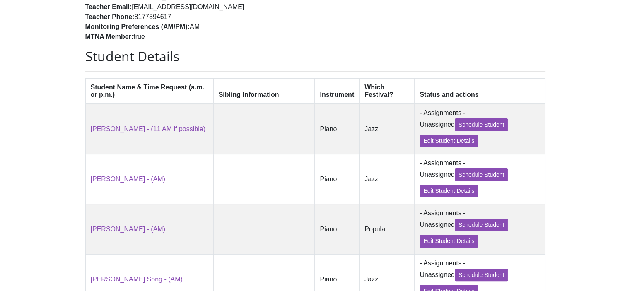
scroll to position [134, 0]
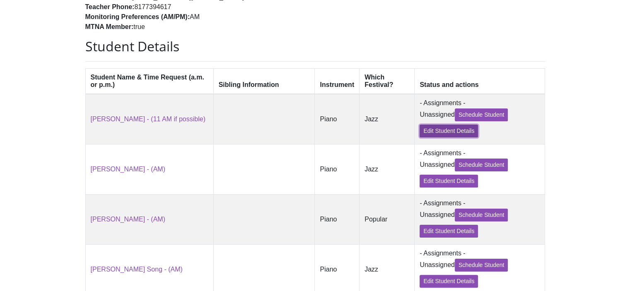
click at [419, 135] on link "Edit Student Details" at bounding box center [448, 131] width 58 height 13
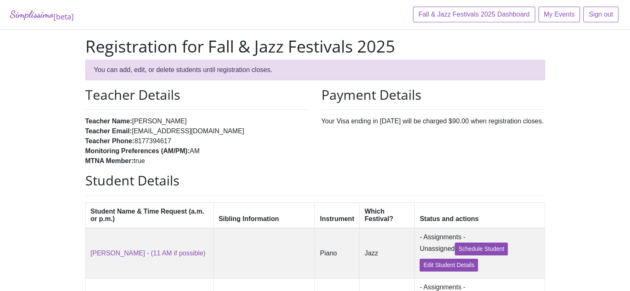
scroll to position [134, 0]
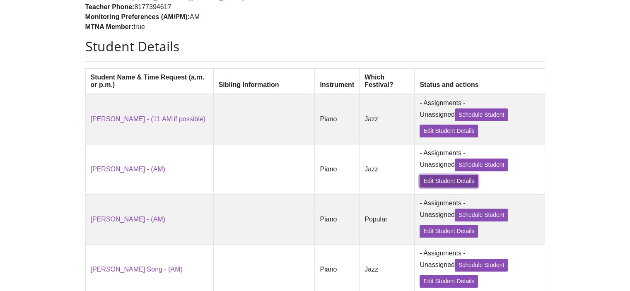
click at [419, 185] on link "Edit Student Details" at bounding box center [448, 181] width 58 height 13
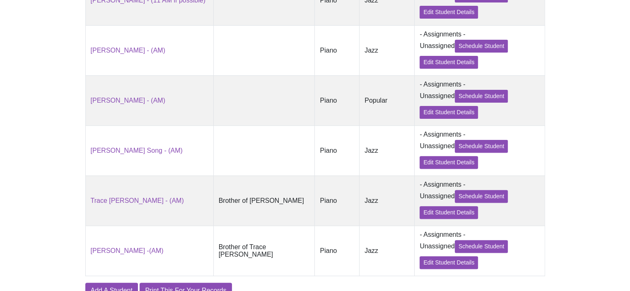
scroll to position [258, 0]
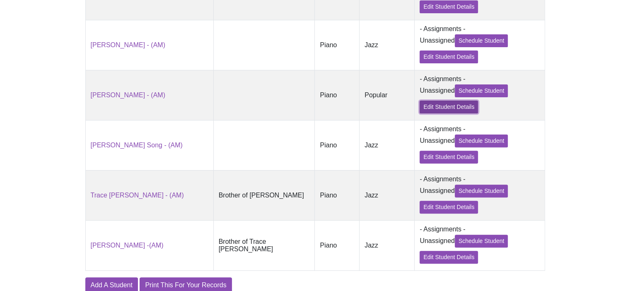
click at [419, 111] on link "Edit Student Details" at bounding box center [448, 107] width 58 height 13
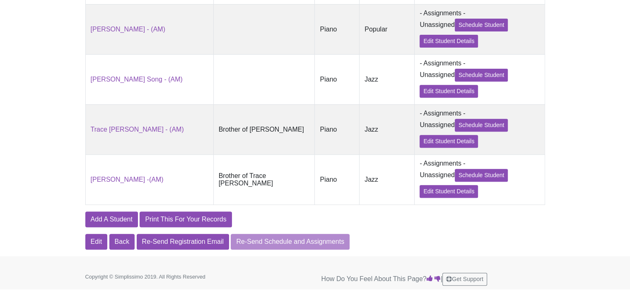
scroll to position [333, 0]
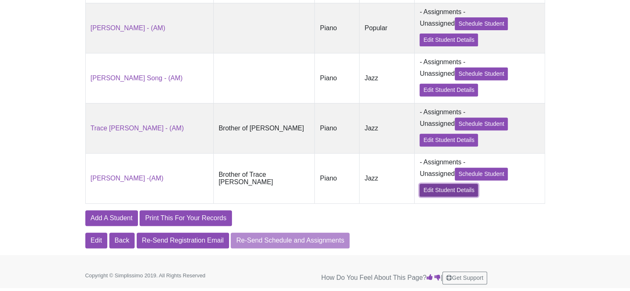
click at [419, 190] on link "Edit Student Details" at bounding box center [448, 190] width 58 height 13
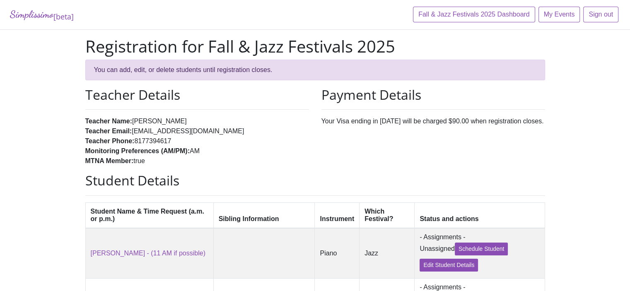
scroll to position [333, 0]
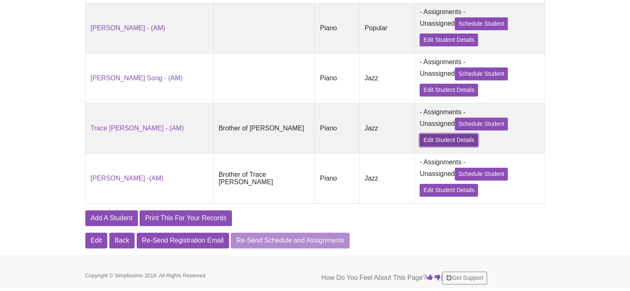
click at [419, 141] on link "Edit Student Details" at bounding box center [448, 140] width 58 height 13
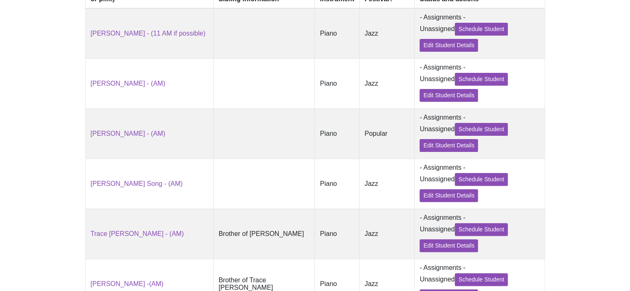
scroll to position [219, 0]
click at [419, 202] on link "Edit Student Details" at bounding box center [448, 196] width 58 height 13
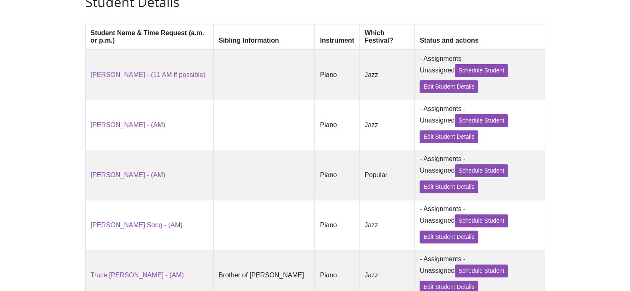
scroll to position [178, 0]
click at [419, 140] on link "Edit Student Details" at bounding box center [448, 137] width 58 height 13
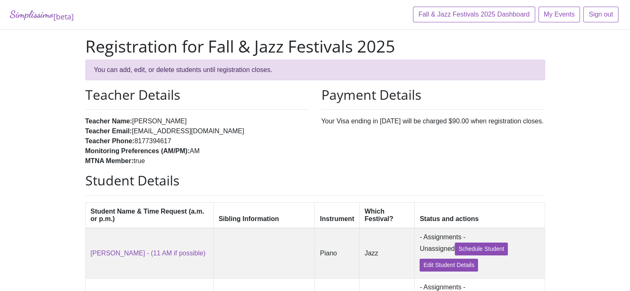
scroll to position [178, 0]
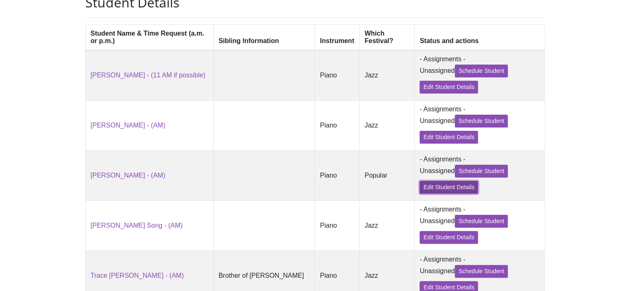
click at [419, 192] on link "Edit Student Details" at bounding box center [448, 187] width 58 height 13
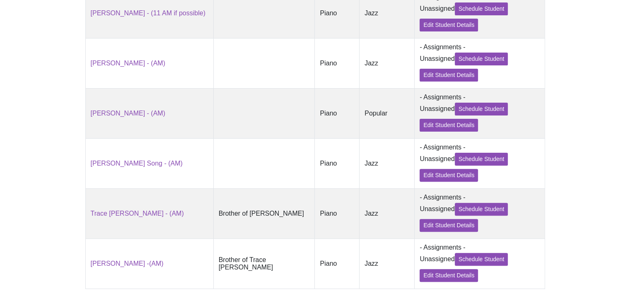
scroll to position [250, 0]
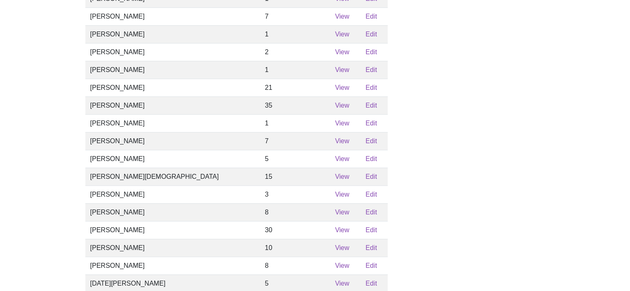
scroll to position [580, 0]
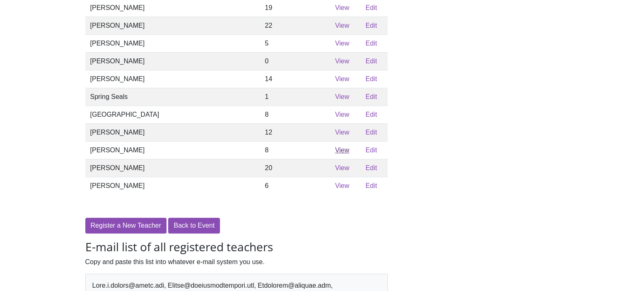
click at [335, 154] on link "View" at bounding box center [342, 150] width 14 height 7
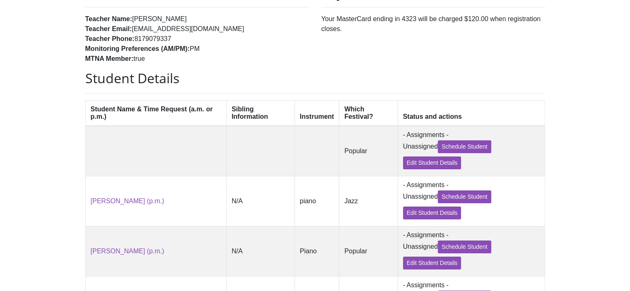
scroll to position [114, 0]
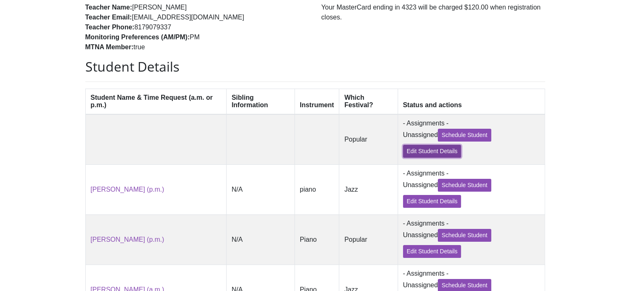
click at [407, 154] on link "Edit Student Details" at bounding box center [432, 151] width 58 height 13
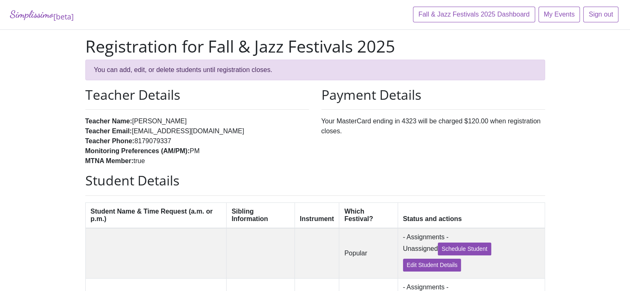
scroll to position [114, 0]
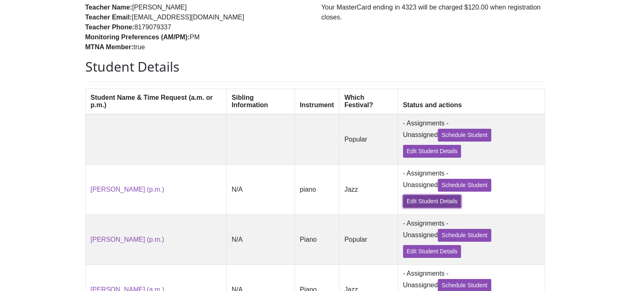
click at [416, 205] on link "Edit Student Details" at bounding box center [432, 201] width 58 height 13
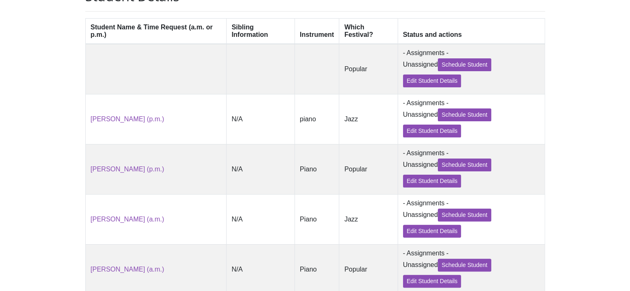
scroll to position [197, 0]
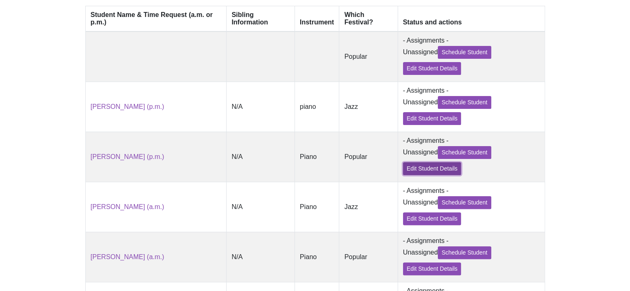
click at [409, 174] on link "Edit Student Details" at bounding box center [432, 168] width 58 height 13
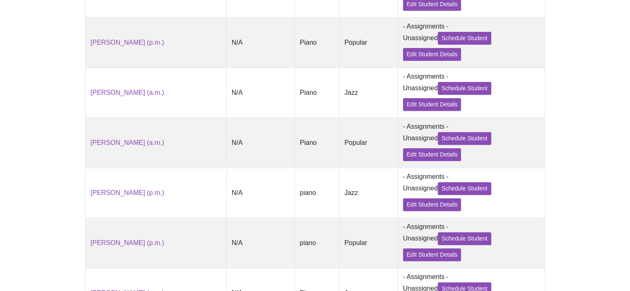
scroll to position [321, 0]
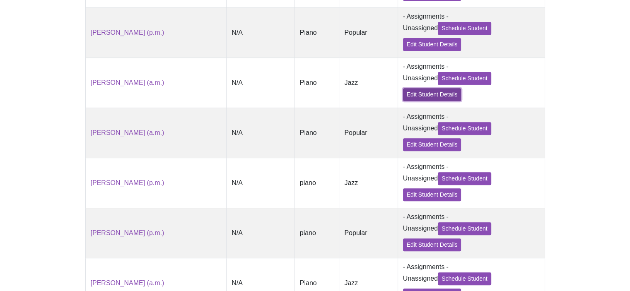
click at [409, 100] on link "Edit Student Details" at bounding box center [432, 94] width 58 height 13
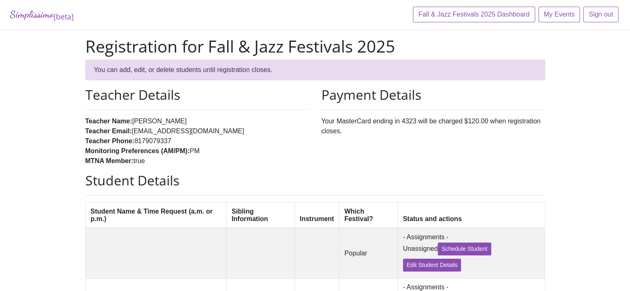
scroll to position [321, 0]
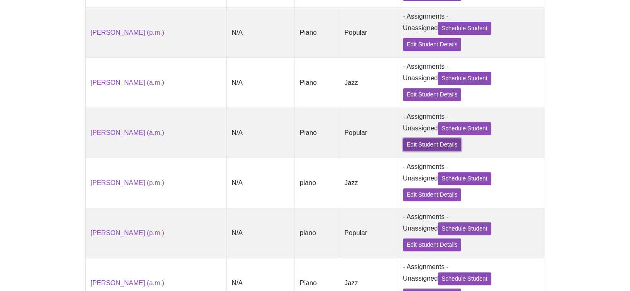
click at [412, 151] on link "Edit Student Details" at bounding box center [432, 144] width 58 height 13
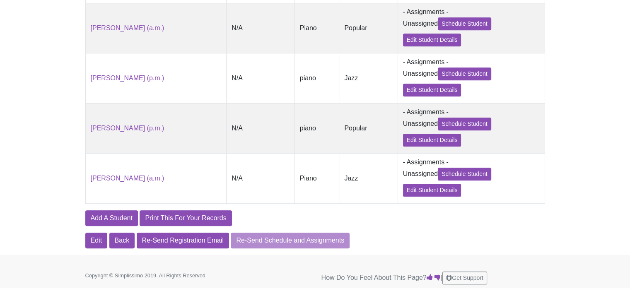
scroll to position [436, 0]
click at [407, 87] on link "Edit Student Details" at bounding box center [432, 90] width 58 height 13
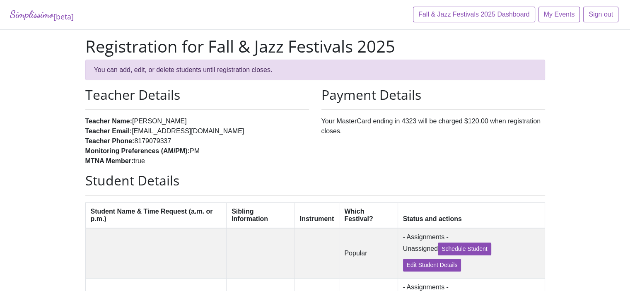
scroll to position [436, 0]
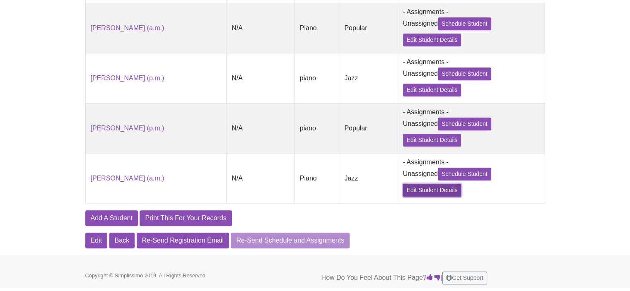
click at [407, 190] on link "Edit Student Details" at bounding box center [432, 190] width 58 height 13
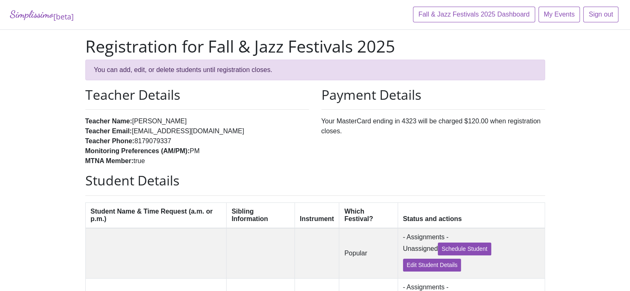
scroll to position [436, 0]
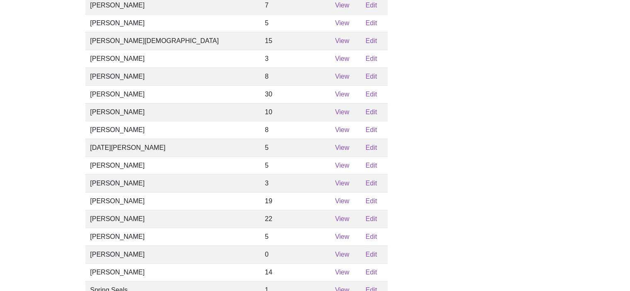
scroll to position [383, 0]
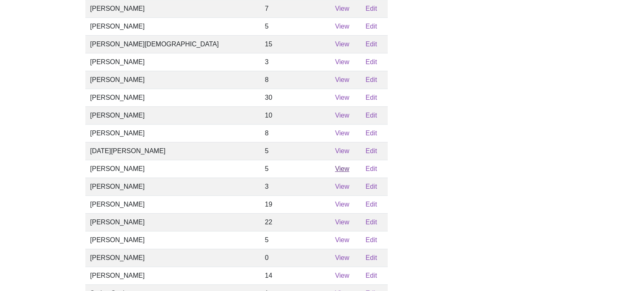
click at [335, 172] on link "View" at bounding box center [342, 168] width 14 height 7
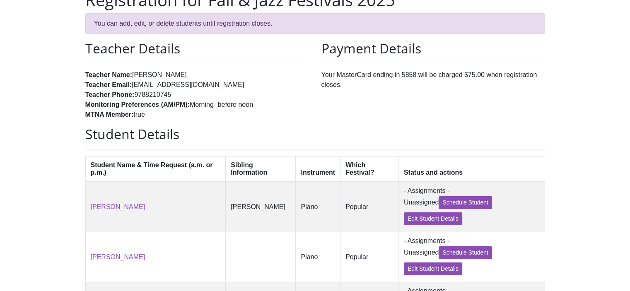
scroll to position [83, 0]
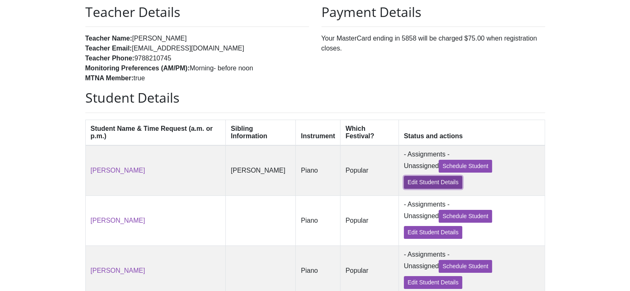
click at [409, 187] on link "Edit Student Details" at bounding box center [433, 182] width 58 height 13
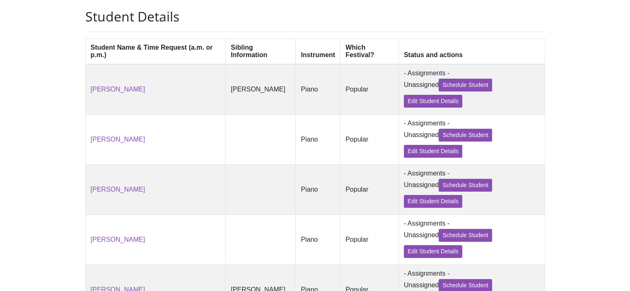
scroll to position [166, 0]
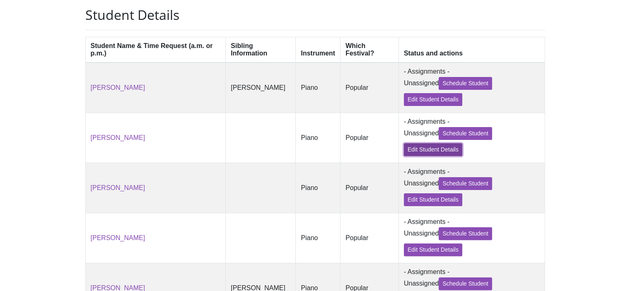
click at [409, 154] on link "Edit Student Details" at bounding box center [433, 149] width 58 height 13
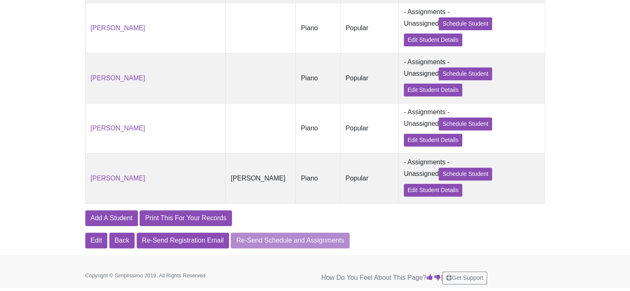
scroll to position [279, 0]
click at [408, 94] on link "Edit Student Details" at bounding box center [433, 90] width 58 height 13
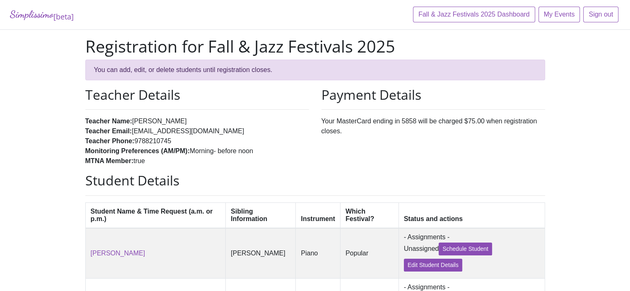
scroll to position [279, 0]
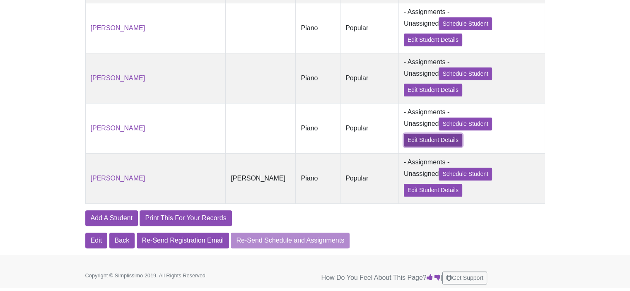
click at [413, 140] on link "Edit Student Details" at bounding box center [433, 140] width 58 height 13
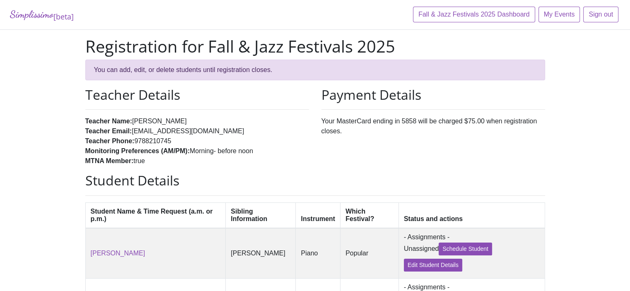
scroll to position [279, 0]
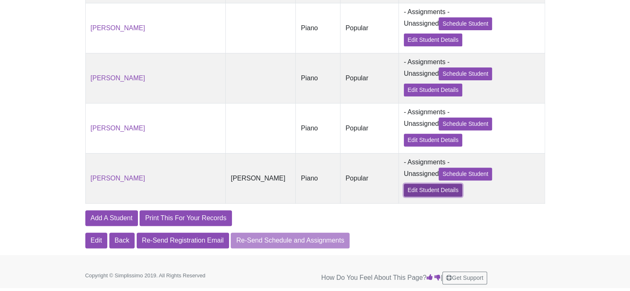
click at [407, 193] on link "Edit Student Details" at bounding box center [433, 190] width 58 height 13
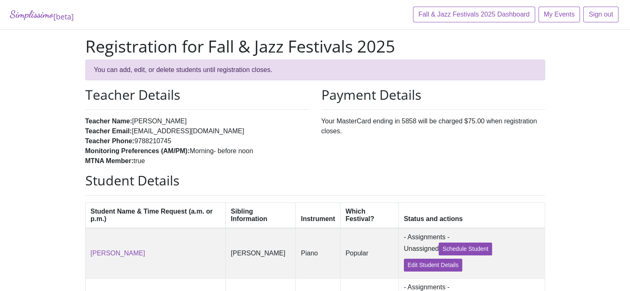
scroll to position [279, 0]
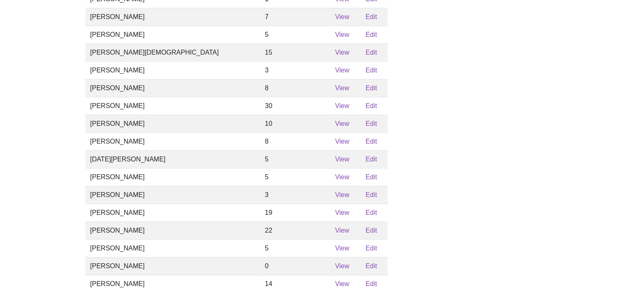
scroll to position [373, 0]
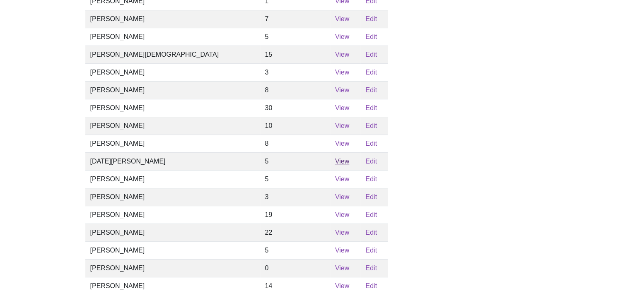
click at [335, 165] on link "View" at bounding box center [342, 161] width 14 height 7
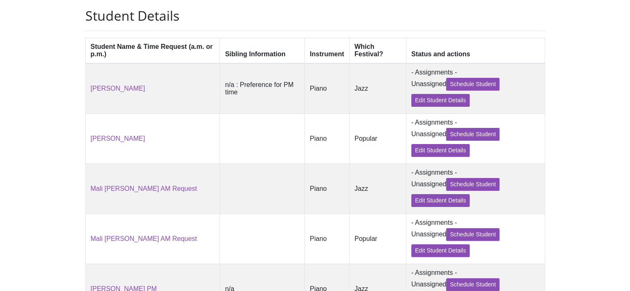
scroll to position [176, 0]
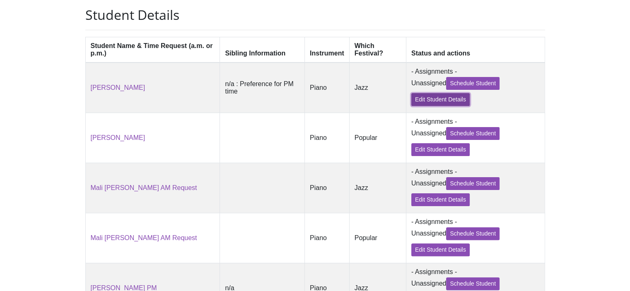
click at [429, 104] on link "Edit Student Details" at bounding box center [440, 99] width 58 height 13
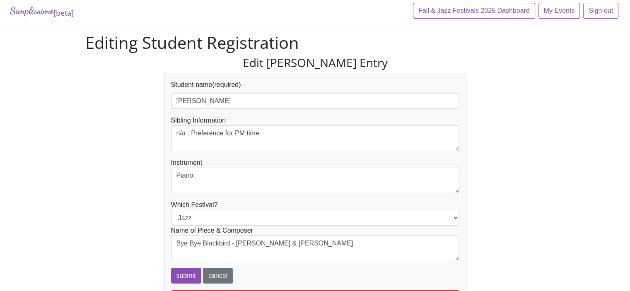
scroll to position [10, 0]
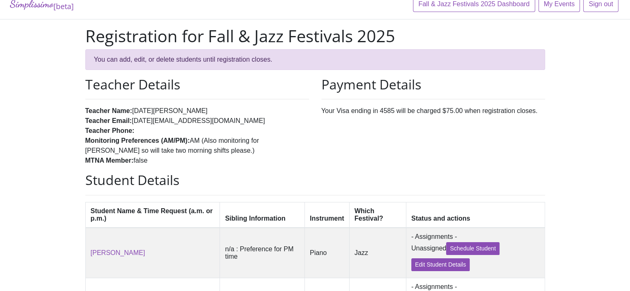
scroll to position [176, 0]
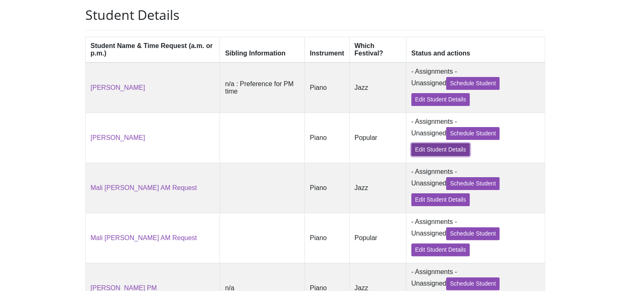
click at [414, 155] on link "Edit Student Details" at bounding box center [440, 149] width 58 height 13
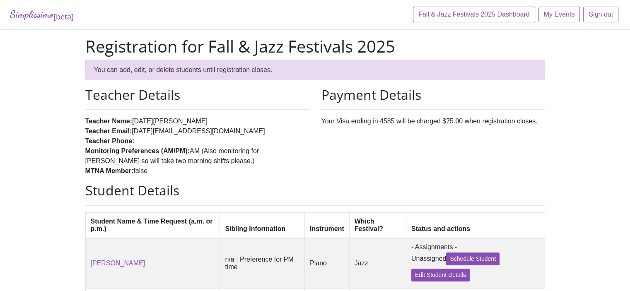
scroll to position [176, 0]
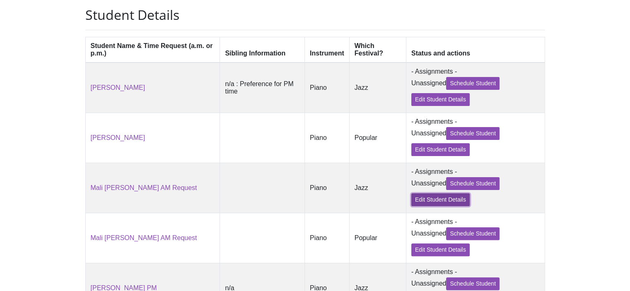
click at [420, 204] on link "Edit Student Details" at bounding box center [440, 199] width 58 height 13
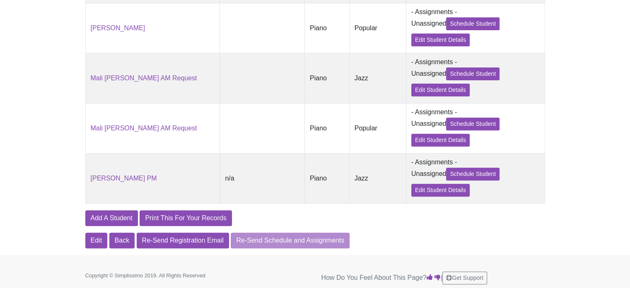
scroll to position [292, 0]
click at [429, 142] on link "Edit Student Details" at bounding box center [440, 140] width 58 height 13
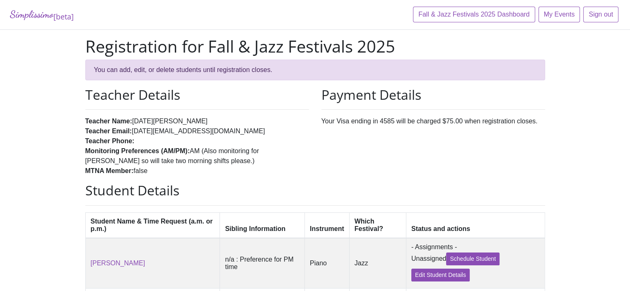
scroll to position [292, 0]
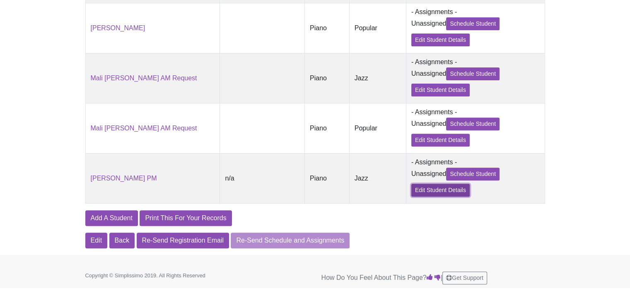
click at [416, 189] on link "Edit Student Details" at bounding box center [440, 190] width 58 height 13
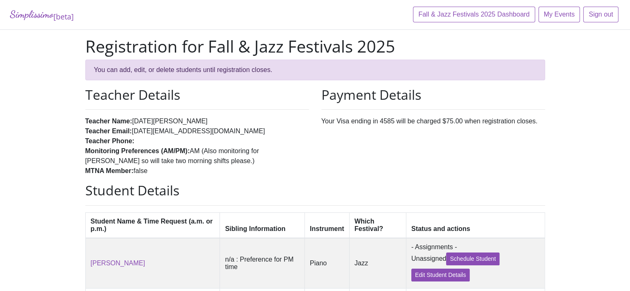
scroll to position [292, 0]
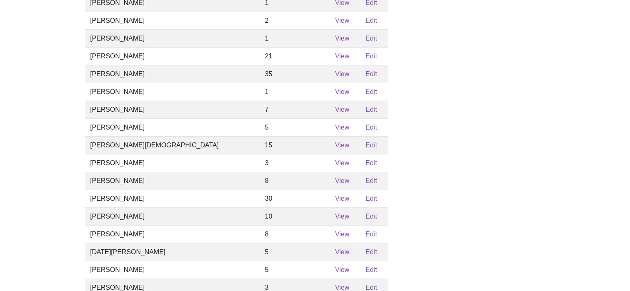
scroll to position [280, 0]
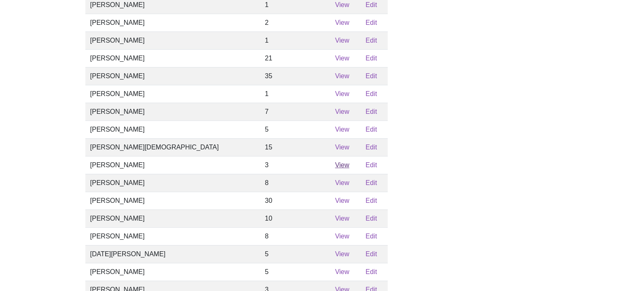
click at [335, 169] on link "View" at bounding box center [342, 164] width 14 height 7
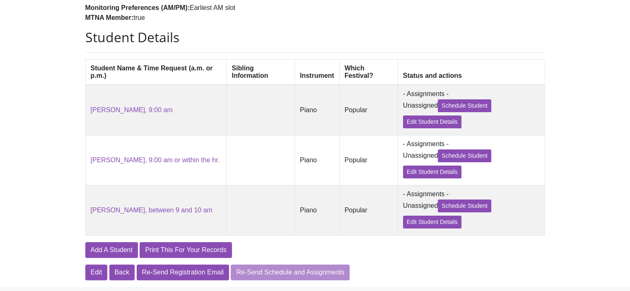
scroll to position [145, 0]
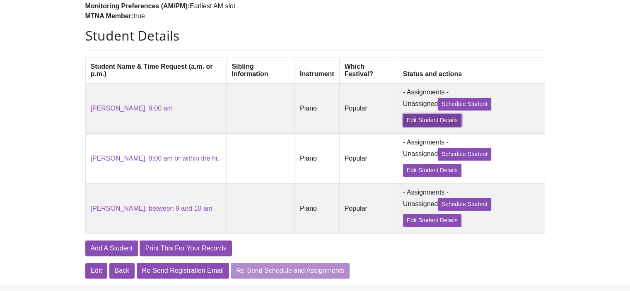
click at [409, 125] on link "Edit Student Details" at bounding box center [432, 120] width 58 height 13
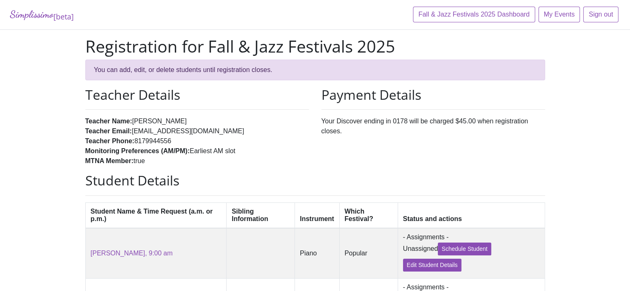
scroll to position [145, 0]
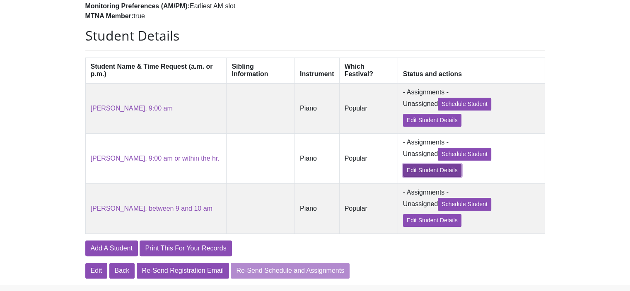
click at [408, 172] on link "Edit Student Details" at bounding box center [432, 170] width 58 height 13
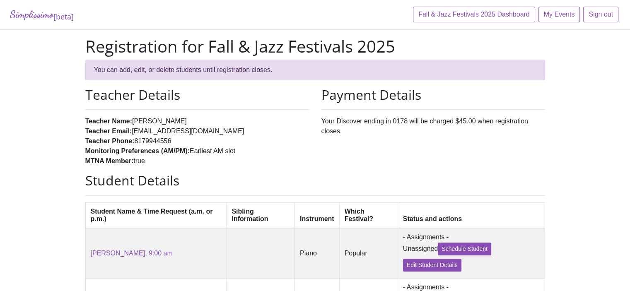
scroll to position [145, 0]
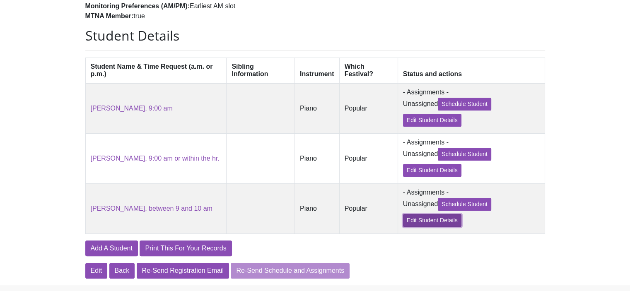
click at [414, 225] on link "Edit Student Details" at bounding box center [432, 220] width 58 height 13
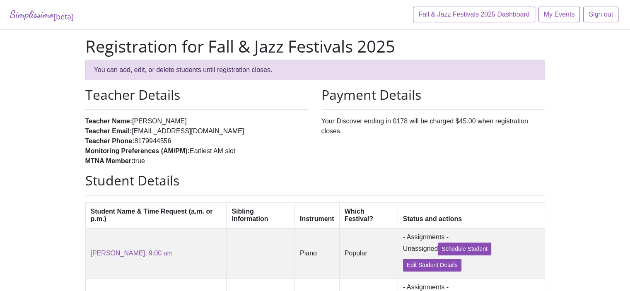
scroll to position [145, 0]
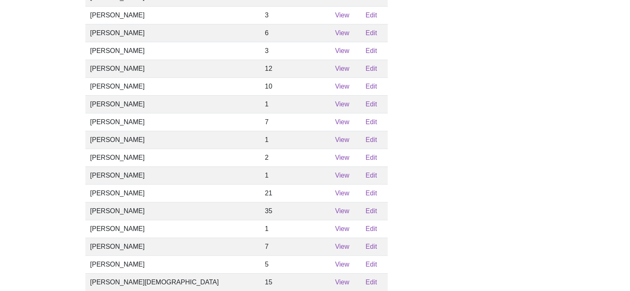
scroll to position [280, 0]
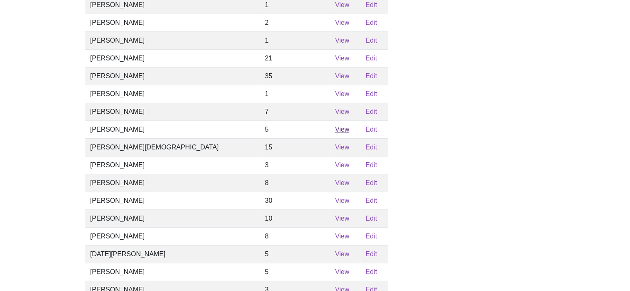
click at [335, 133] on link "View" at bounding box center [342, 129] width 14 height 7
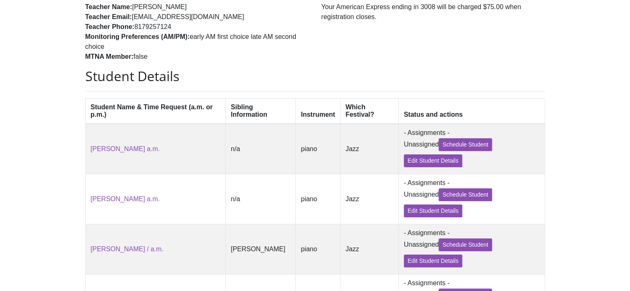
scroll to position [134, 0]
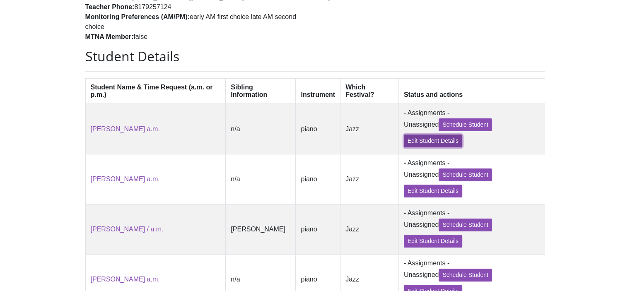
click at [406, 142] on link "Edit Student Details" at bounding box center [433, 141] width 58 height 13
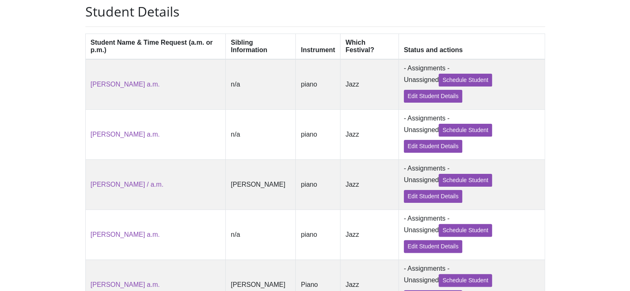
scroll to position [258, 0]
